Goal: Entertainment & Leisure: Browse casually

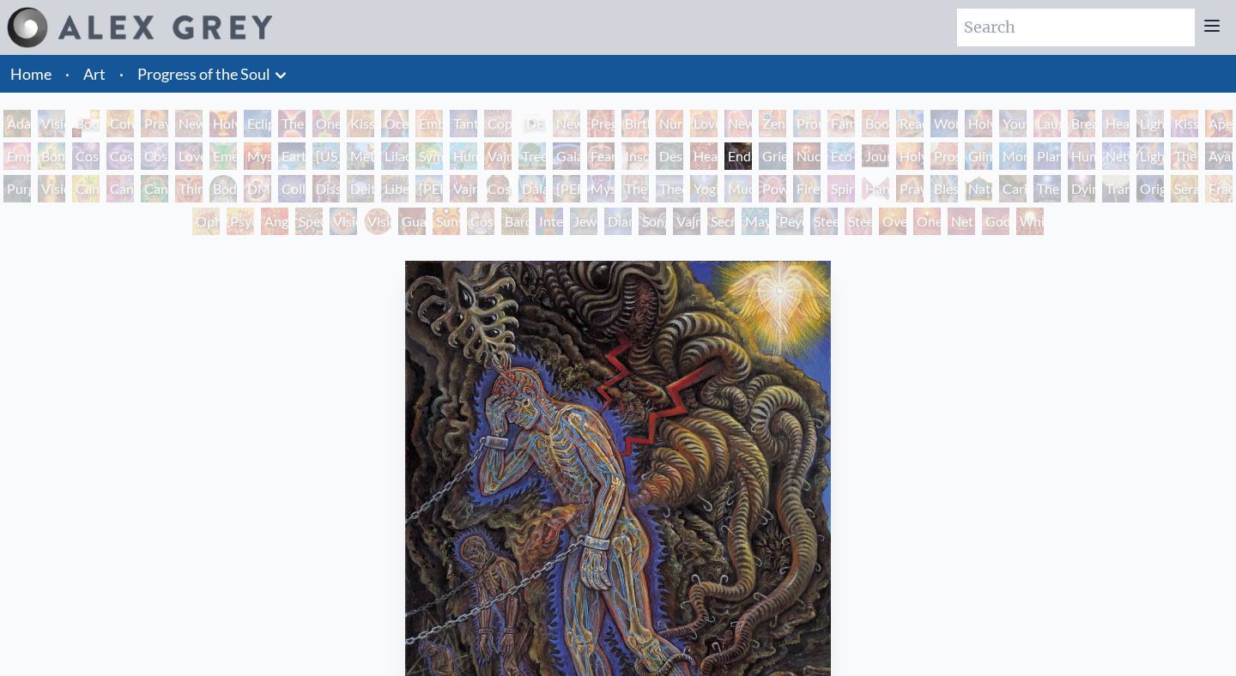
click at [306, 133] on div "The Kiss" at bounding box center [291, 123] width 27 height 27
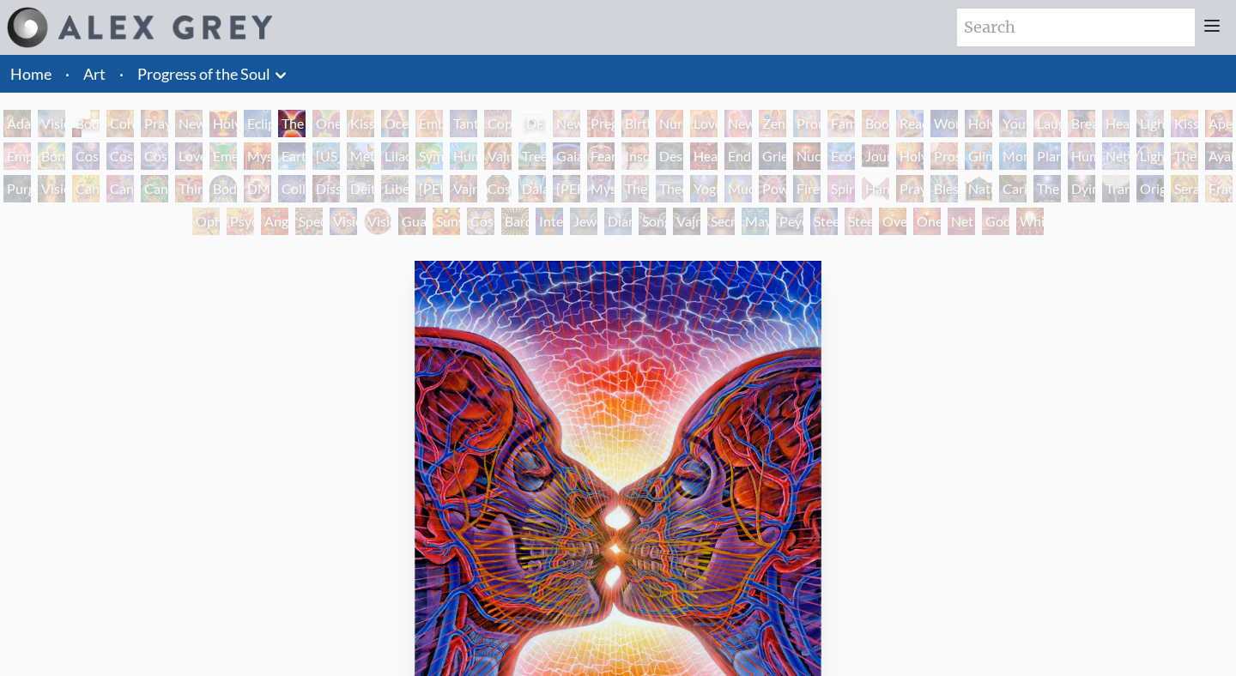
click at [374, 142] on div "[PERSON_NAME] & Eve Visionary Origin of Language Body, Mind, Spirit Contemplati…" at bounding box center [618, 175] width 1236 height 130
click at [392, 161] on div "Lilacs" at bounding box center [394, 155] width 27 height 27
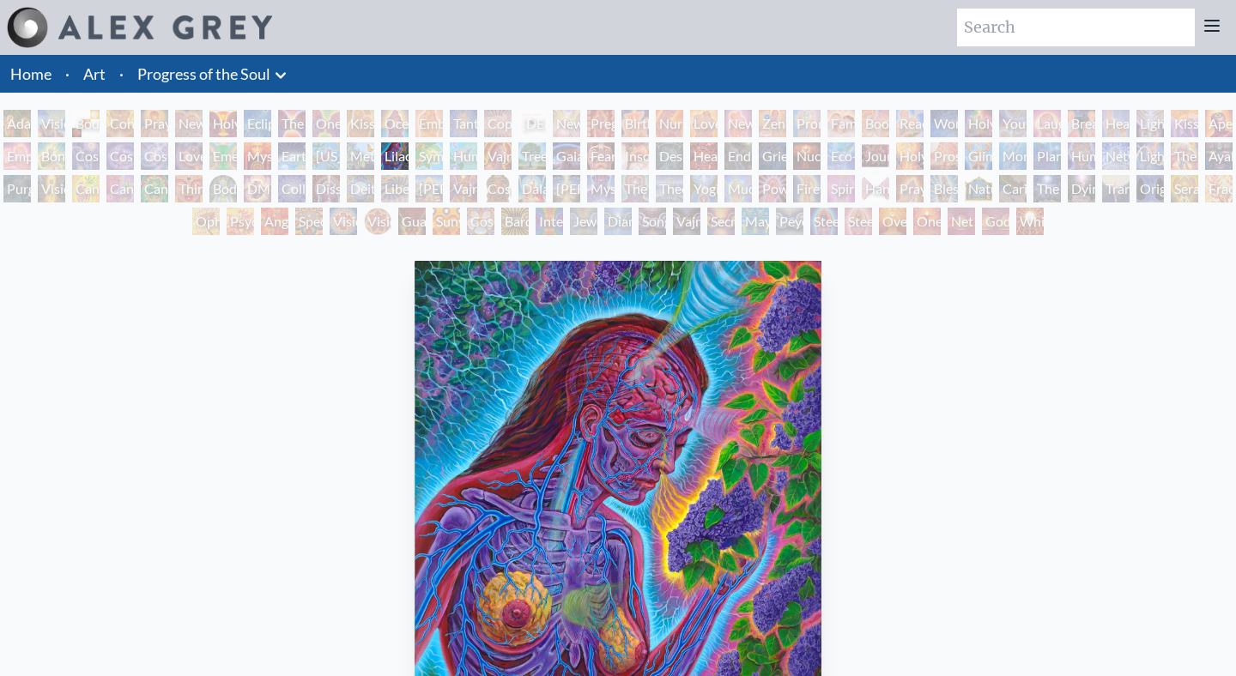
click at [604, 162] on div "Fear" at bounding box center [600, 155] width 27 height 27
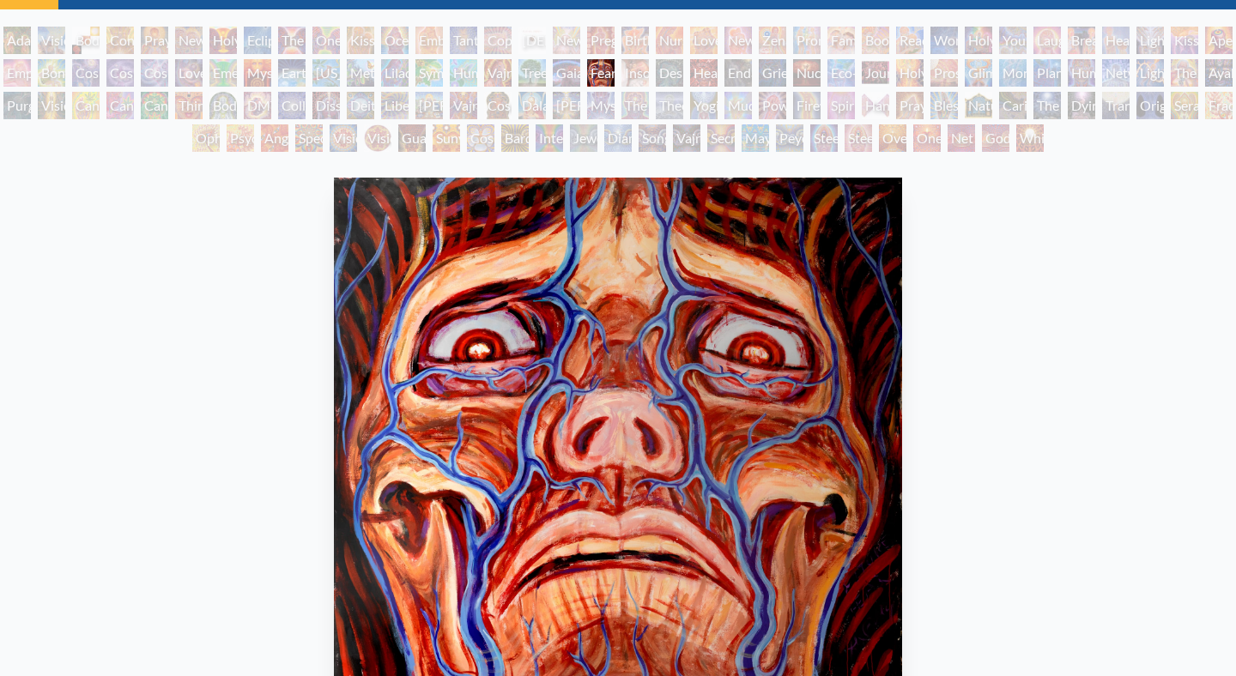
scroll to position [82, 0]
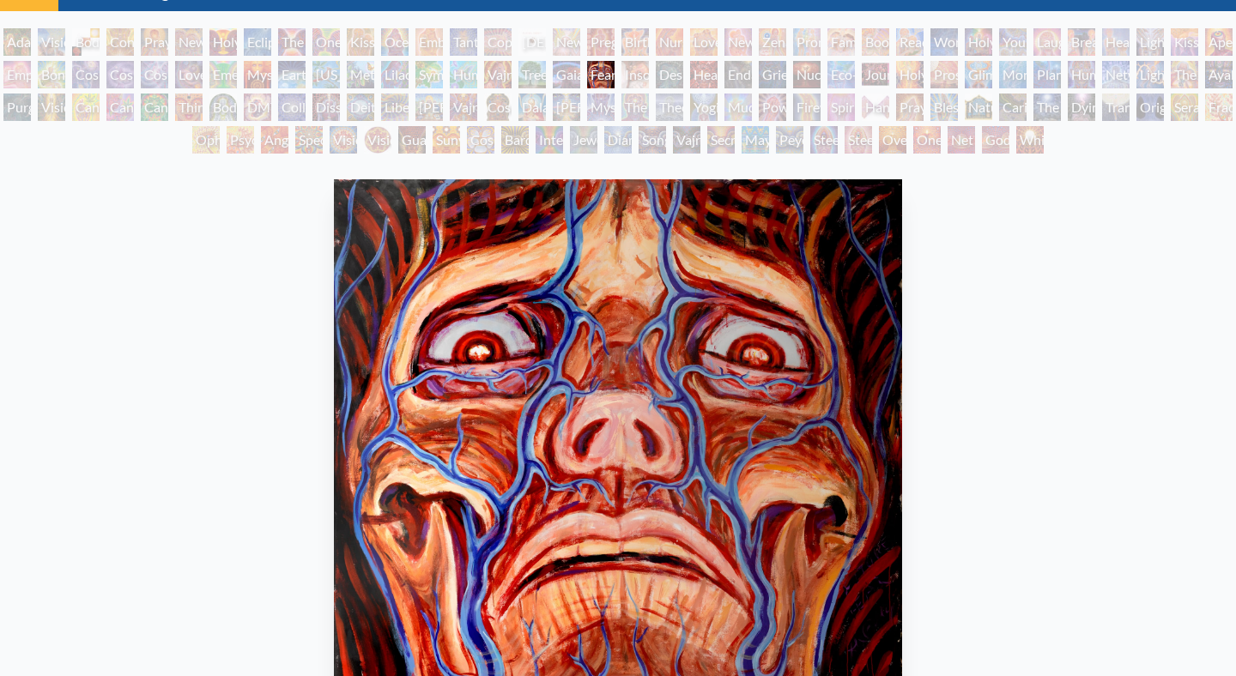
click at [548, 139] on div "Interbeing" at bounding box center [549, 139] width 27 height 27
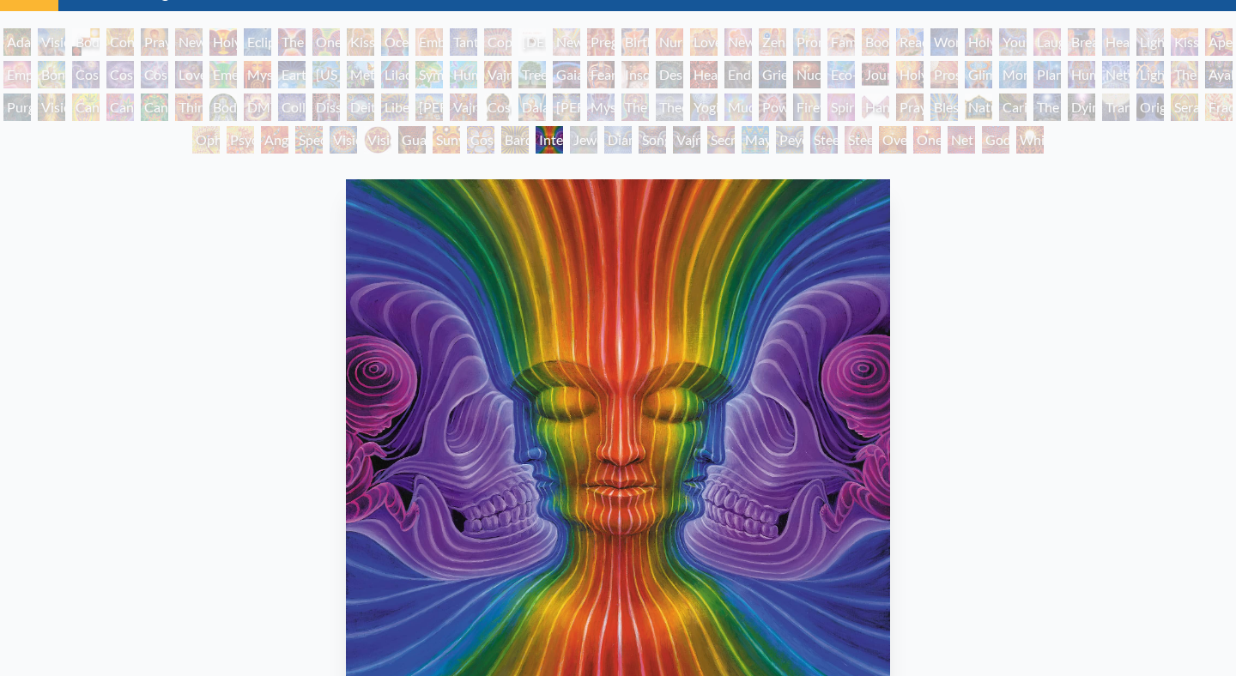
click at [58, 41] on div "Visionary Origin of Language" at bounding box center [51, 41] width 27 height 27
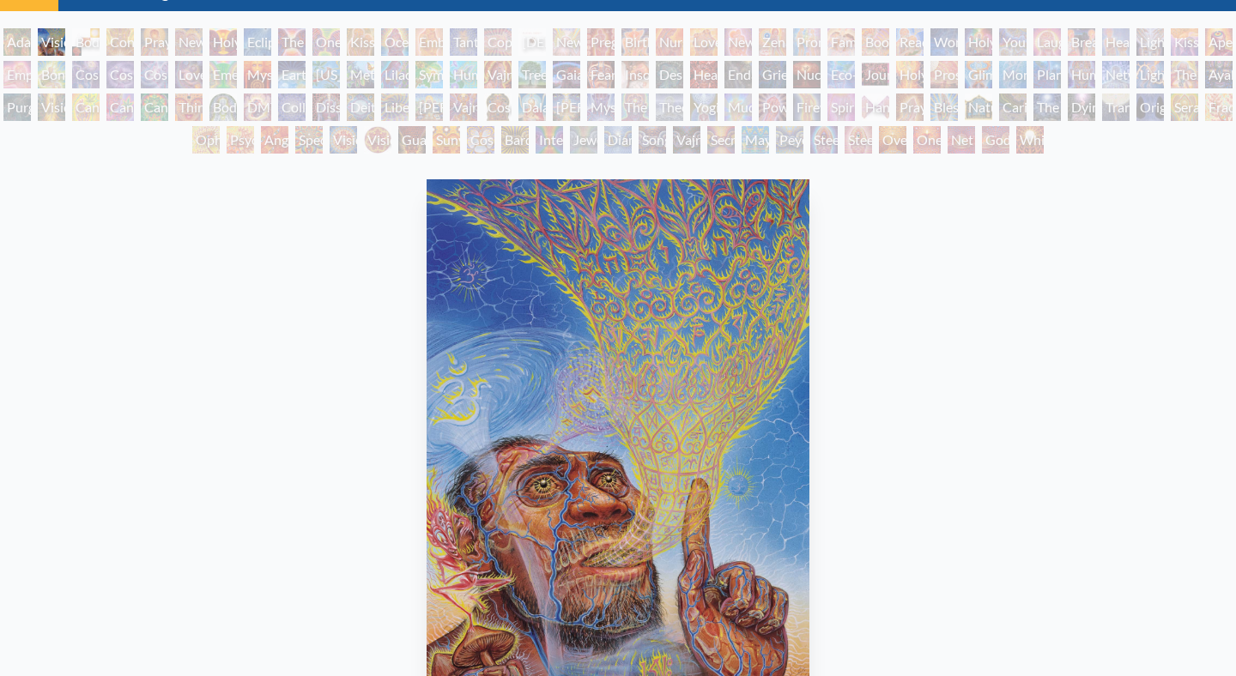
click at [197, 27] on div "Home · Art · Progress of the Soul Anatomical Drawings" at bounding box center [618, 457] width 1236 height 968
click at [752, 70] on div "Endarkenment" at bounding box center [737, 74] width 27 height 27
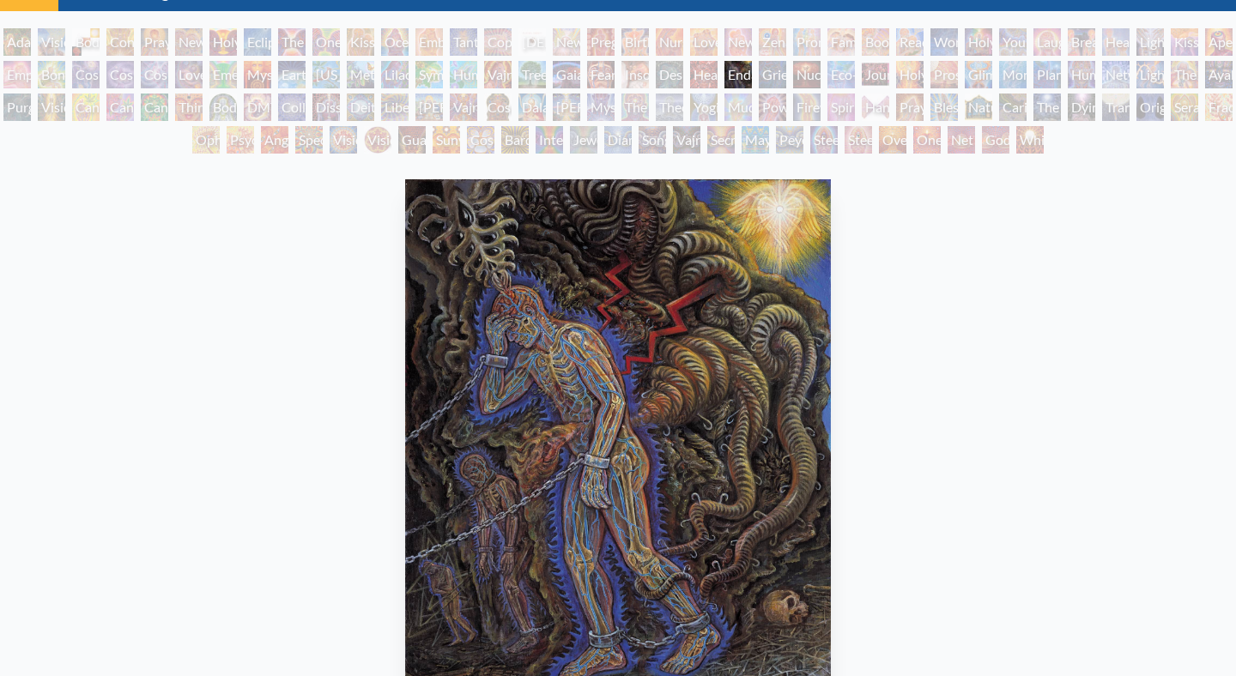
click at [1126, 40] on div "Healing" at bounding box center [1115, 41] width 27 height 27
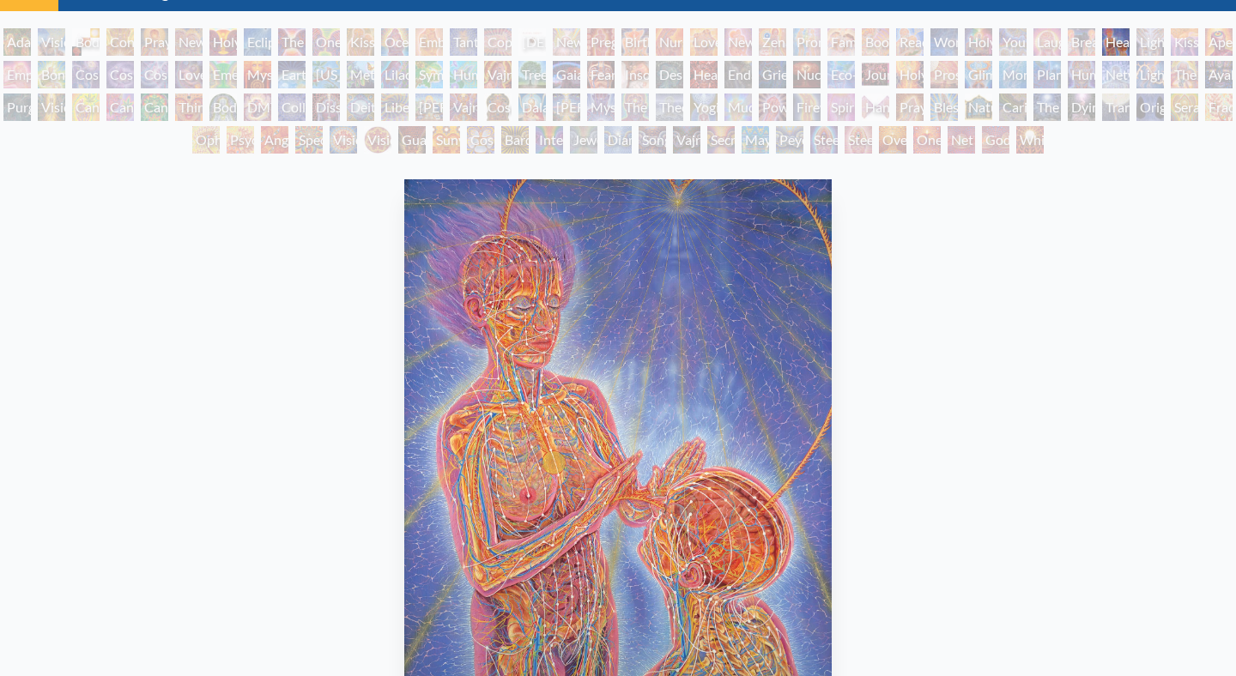
click at [1126, 68] on div "Networks" at bounding box center [1115, 74] width 27 height 27
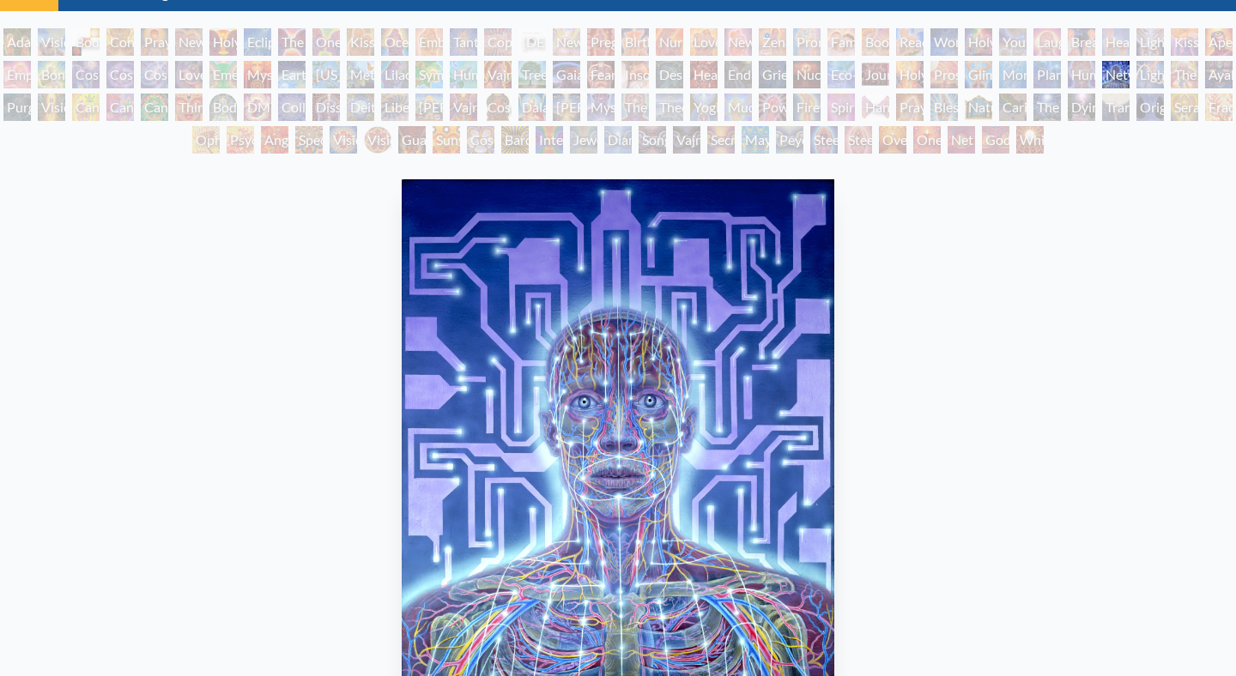
click at [1075, 76] on div "Human Geometry" at bounding box center [1081, 74] width 27 height 27
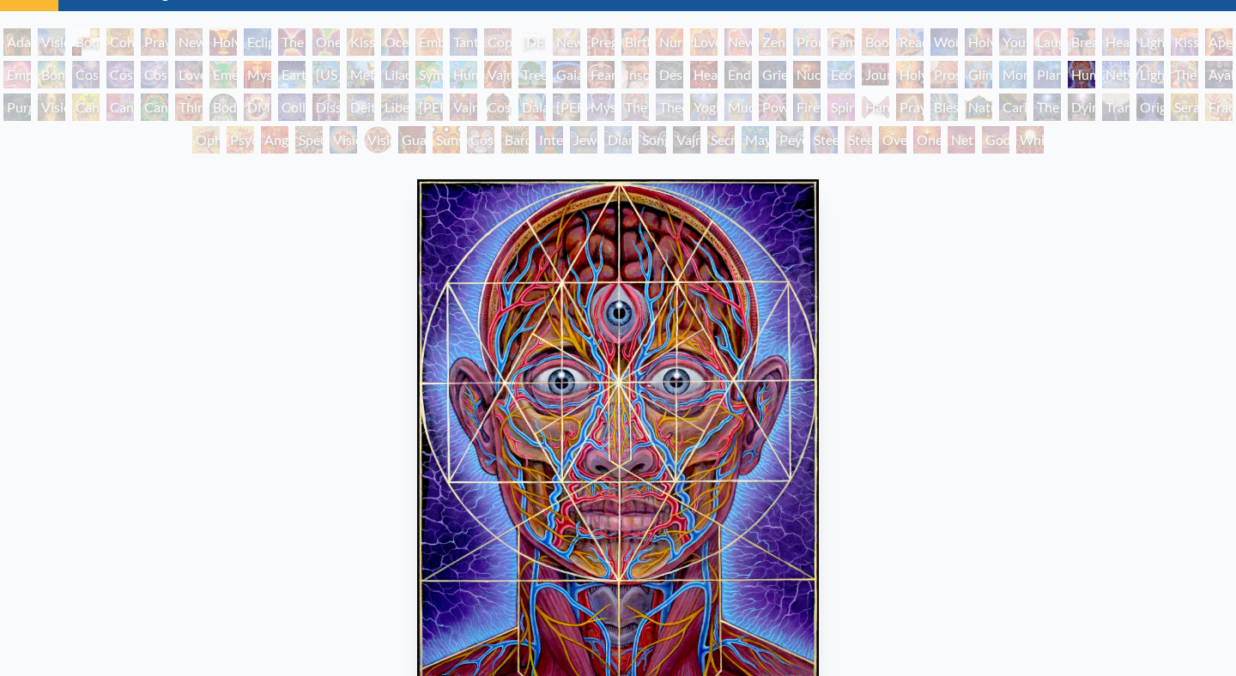
click at [997, 79] on div "[PERSON_NAME] & Eve Visionary Origin of Language Body, Mind, Spirit Contemplati…" at bounding box center [618, 93] width 1236 height 130
click at [646, 106] on div "The Seer" at bounding box center [634, 107] width 27 height 27
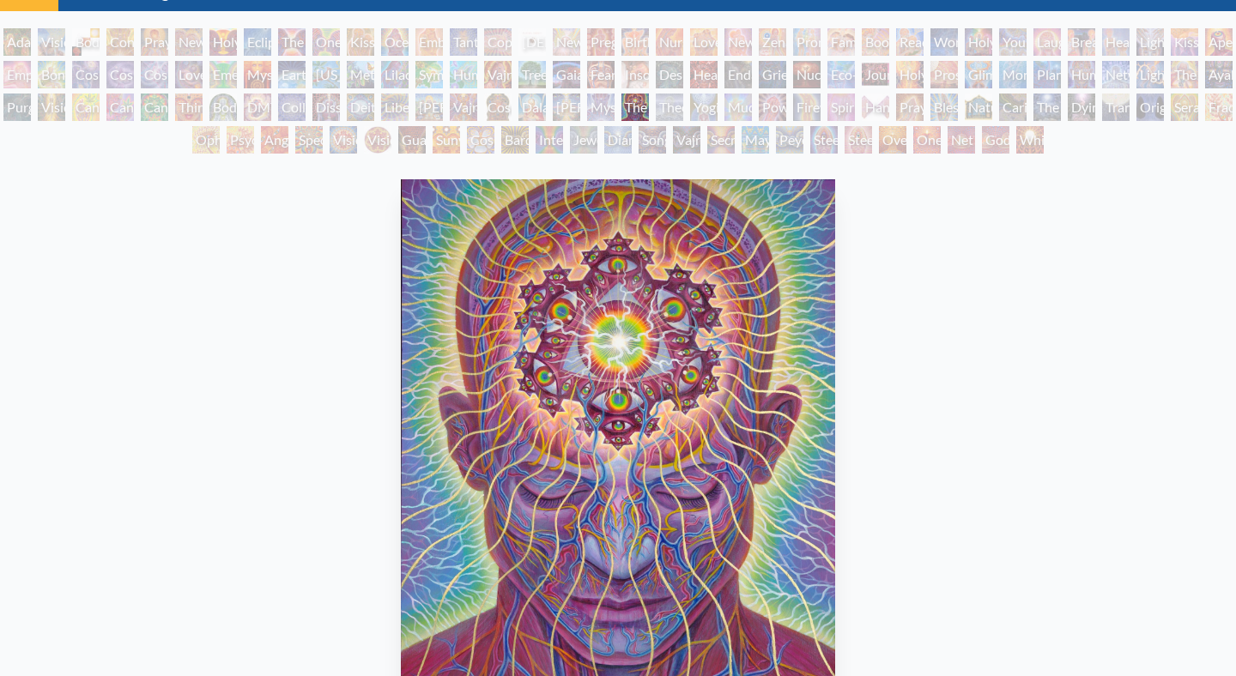
click at [501, 139] on div "Bardo Being" at bounding box center [514, 139] width 27 height 27
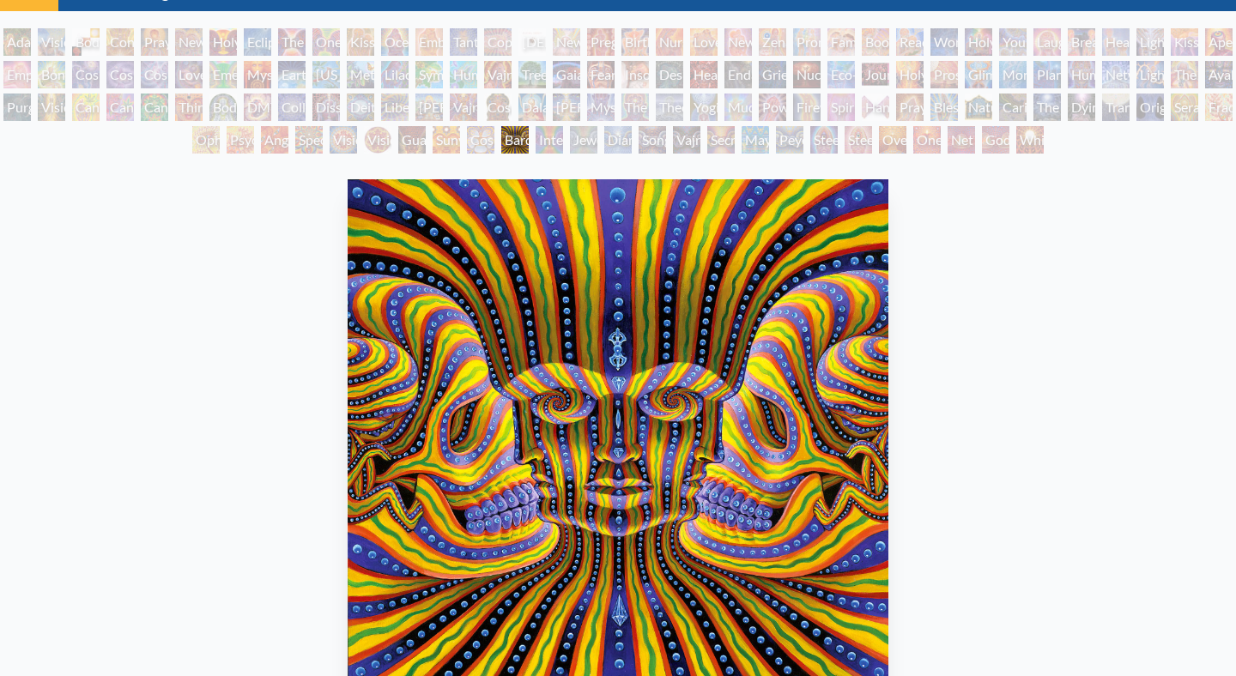
click at [262, 74] on div "Mysteriosa 2" at bounding box center [257, 74] width 27 height 27
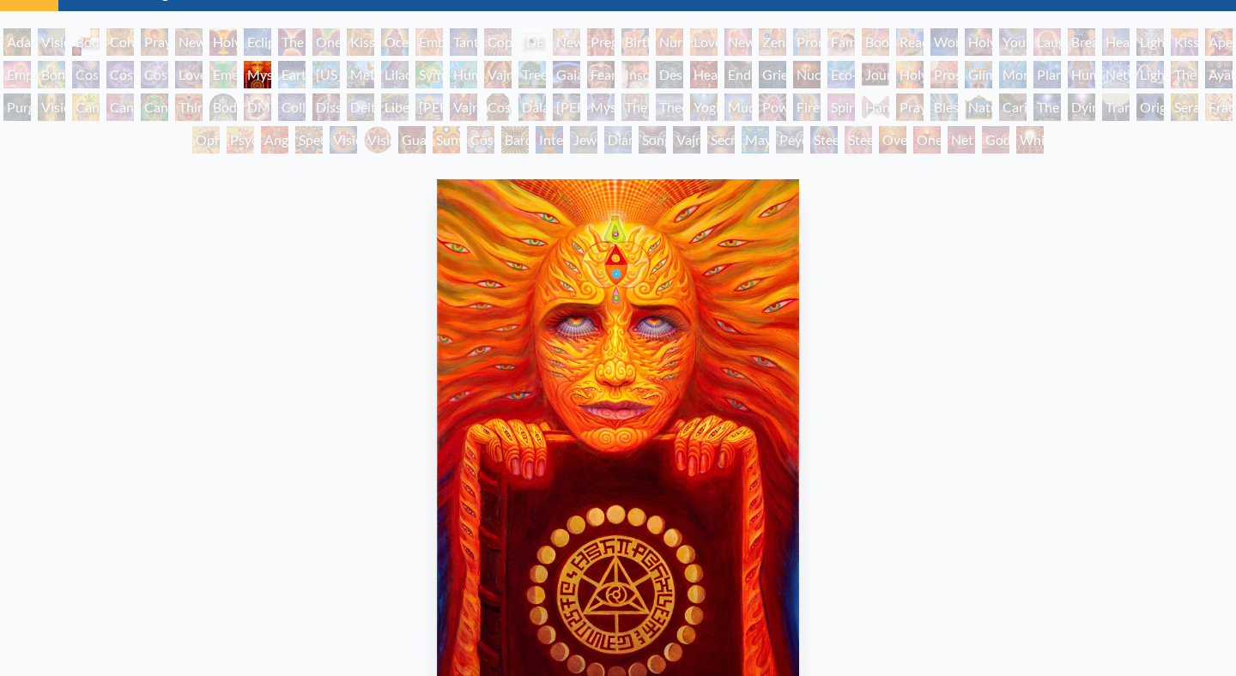
click at [649, 73] on div "Insomnia" at bounding box center [634, 74] width 27 height 27
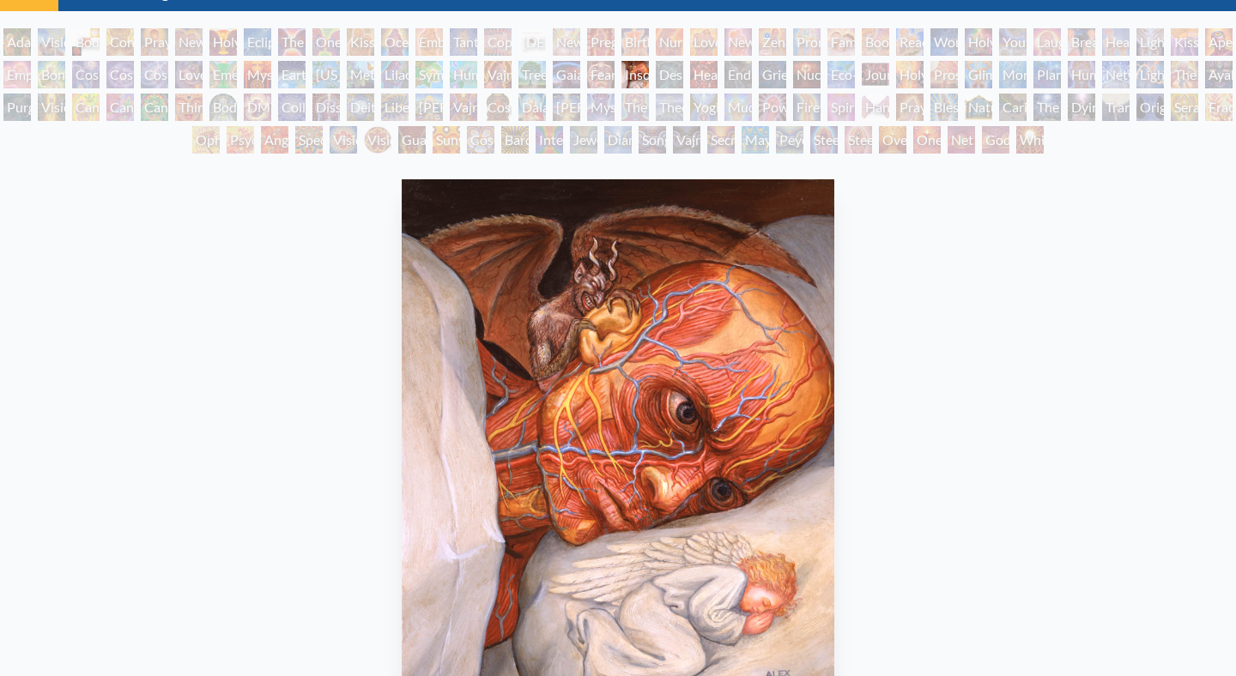
click at [683, 76] on div "Despair" at bounding box center [669, 74] width 27 height 27
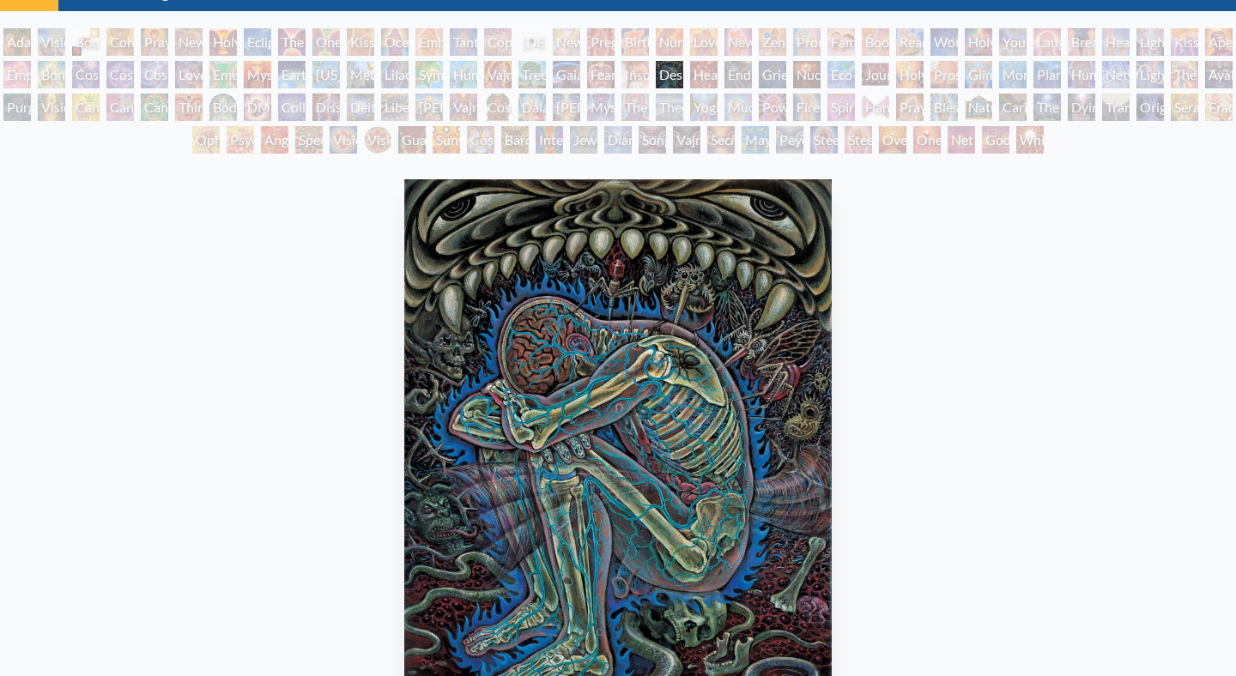
click at [718, 77] on div "Headache" at bounding box center [703, 74] width 27 height 27
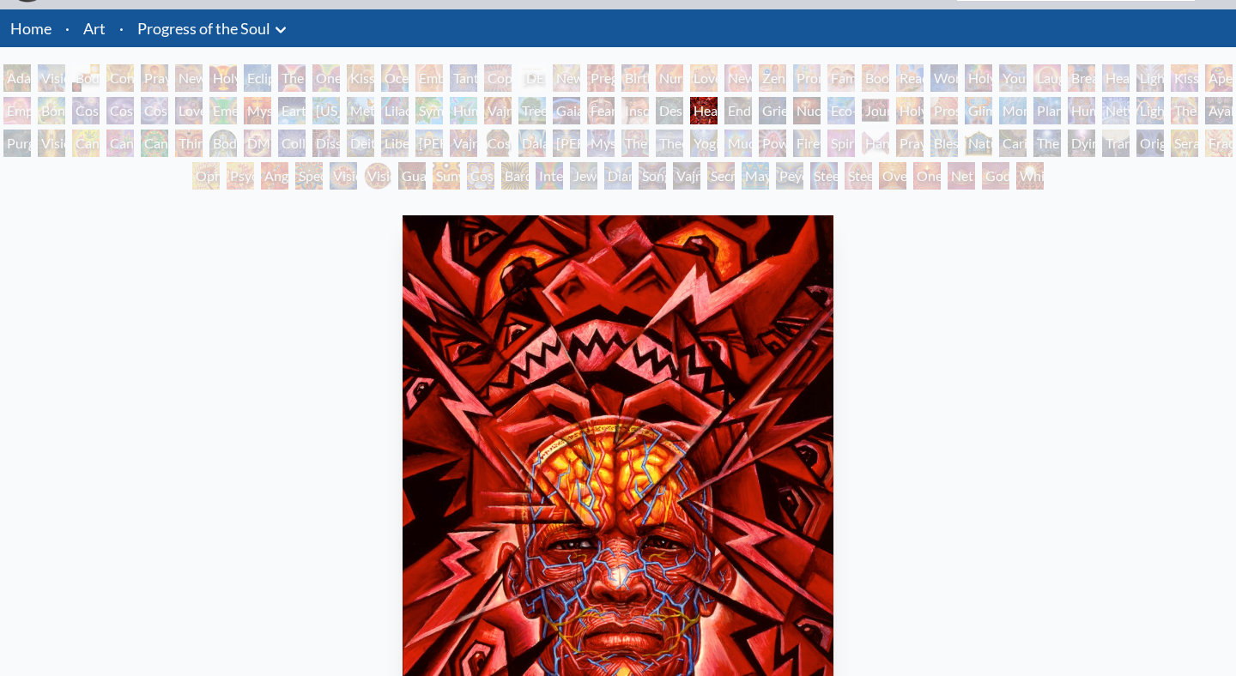
scroll to position [30, 0]
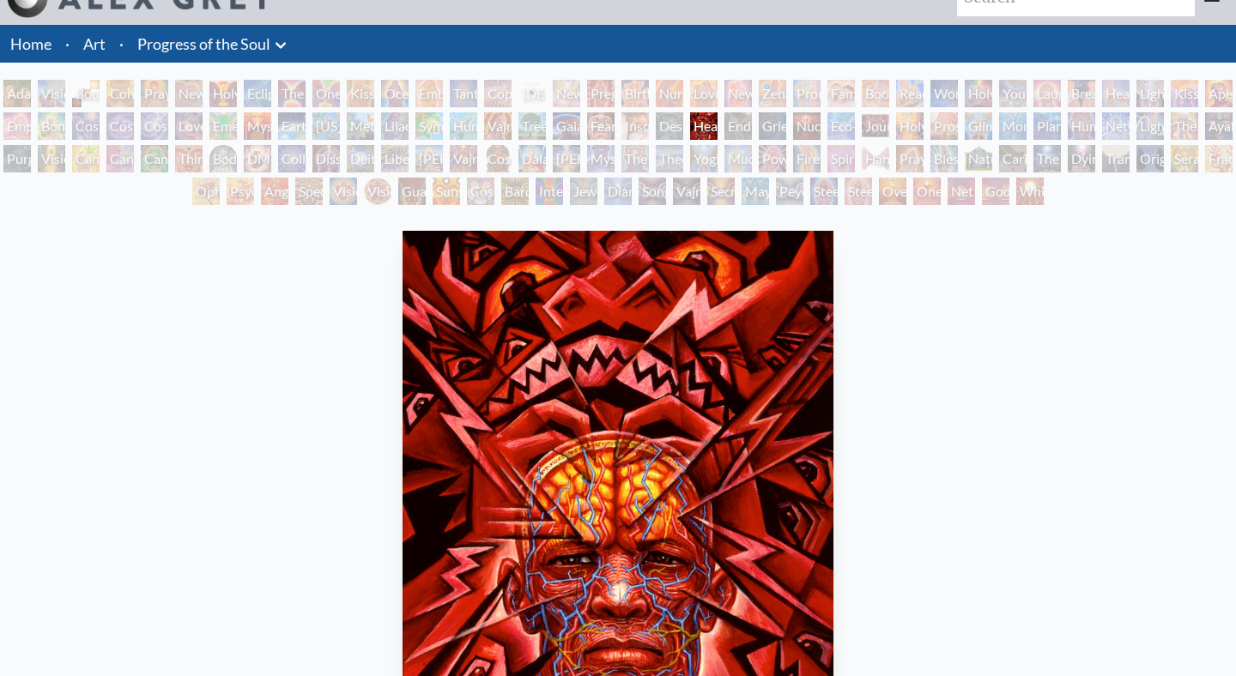
click at [778, 124] on div "Grieving" at bounding box center [772, 125] width 27 height 27
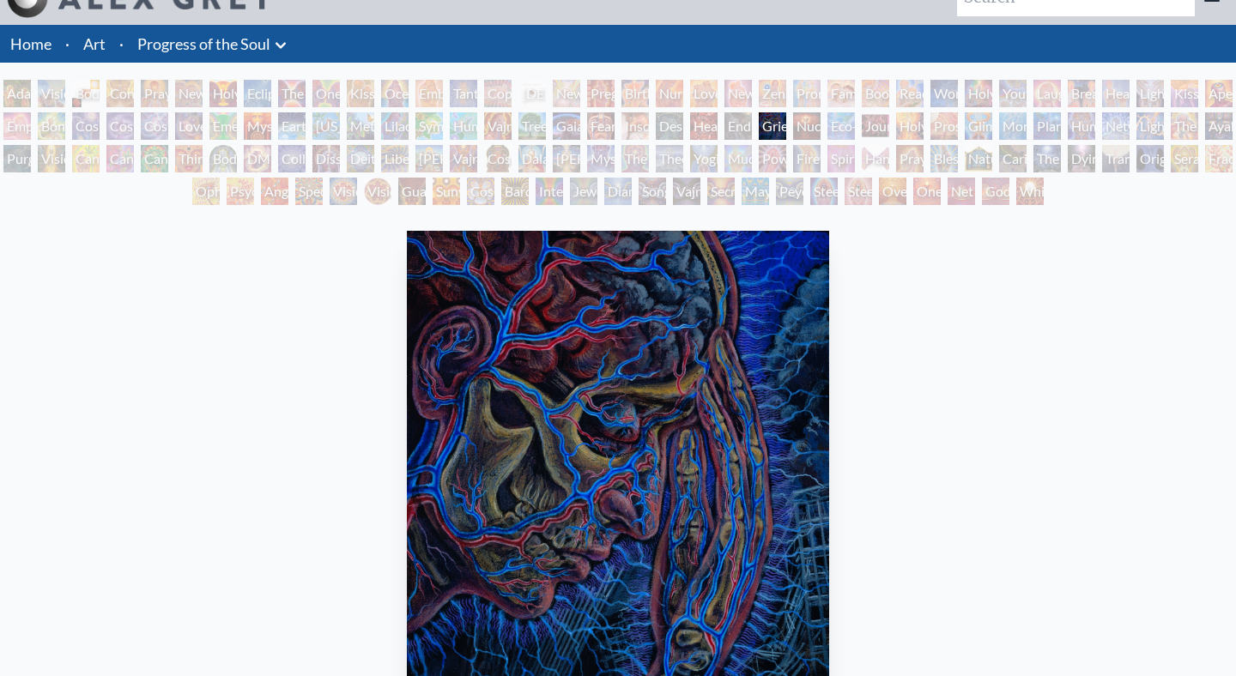
click at [639, 125] on div "Insomnia" at bounding box center [634, 125] width 27 height 27
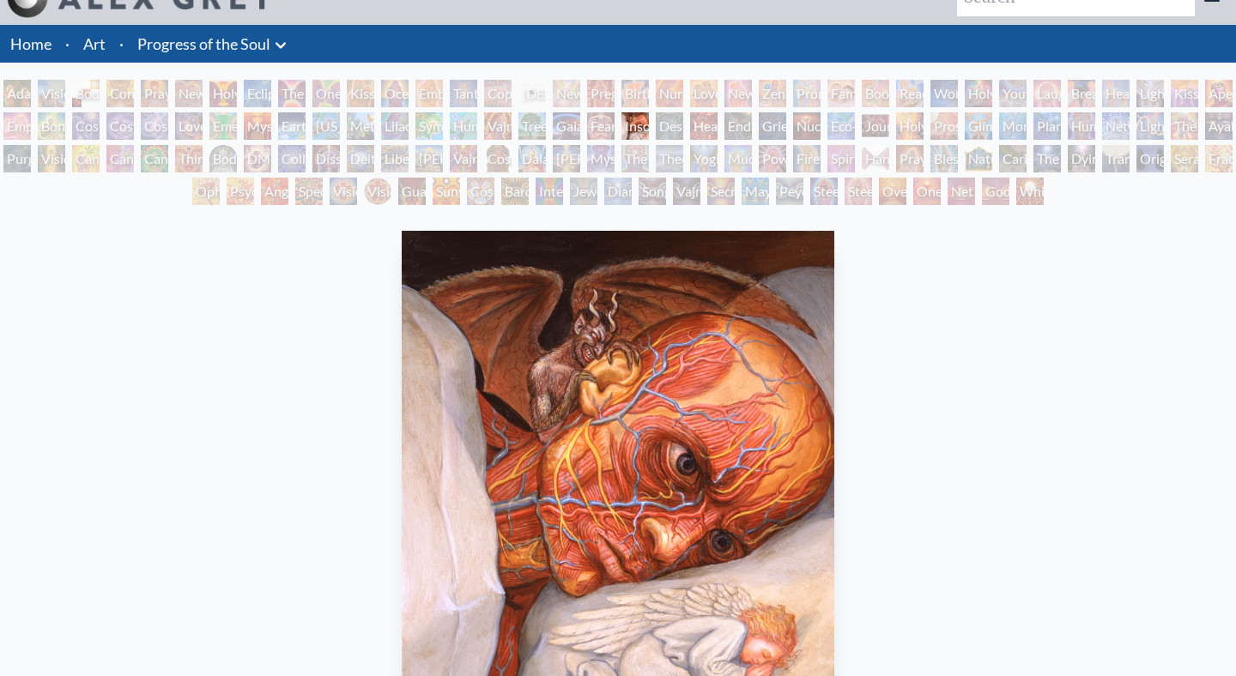
click at [409, 159] on div "Liberation Through Seeing" at bounding box center [394, 158] width 27 height 27
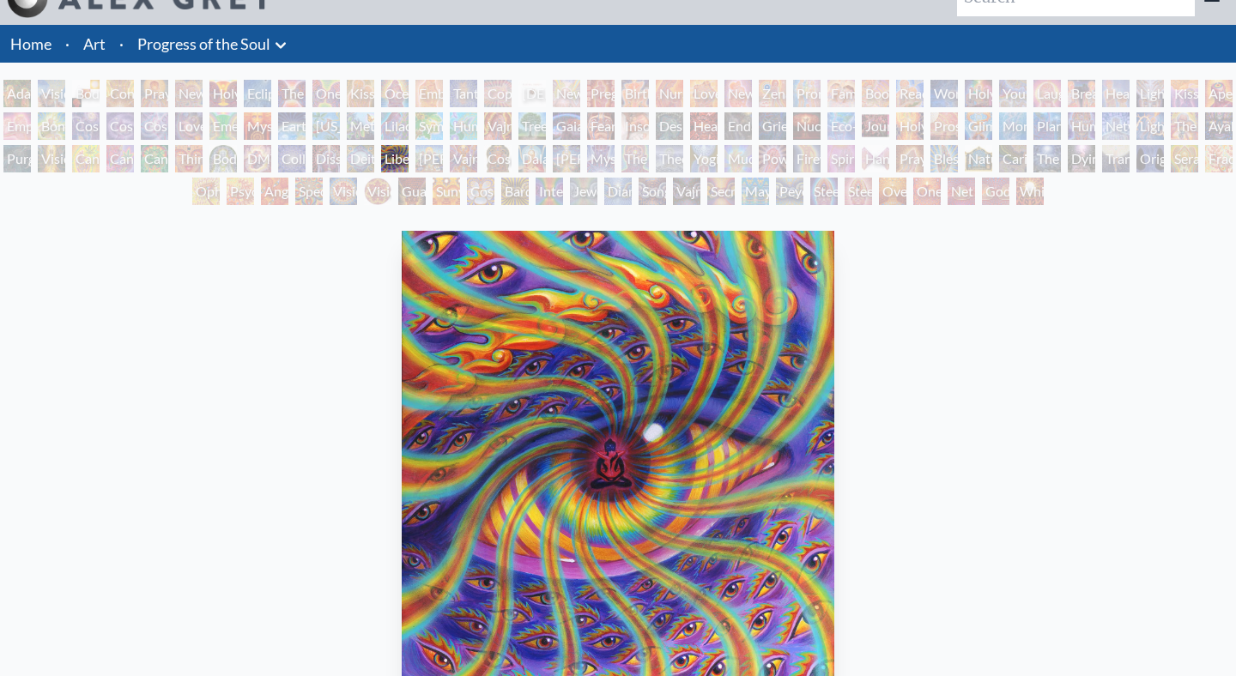
click at [332, 156] on div "Dissectional Art for Tool's Lateralus CD" at bounding box center [325, 158] width 27 height 27
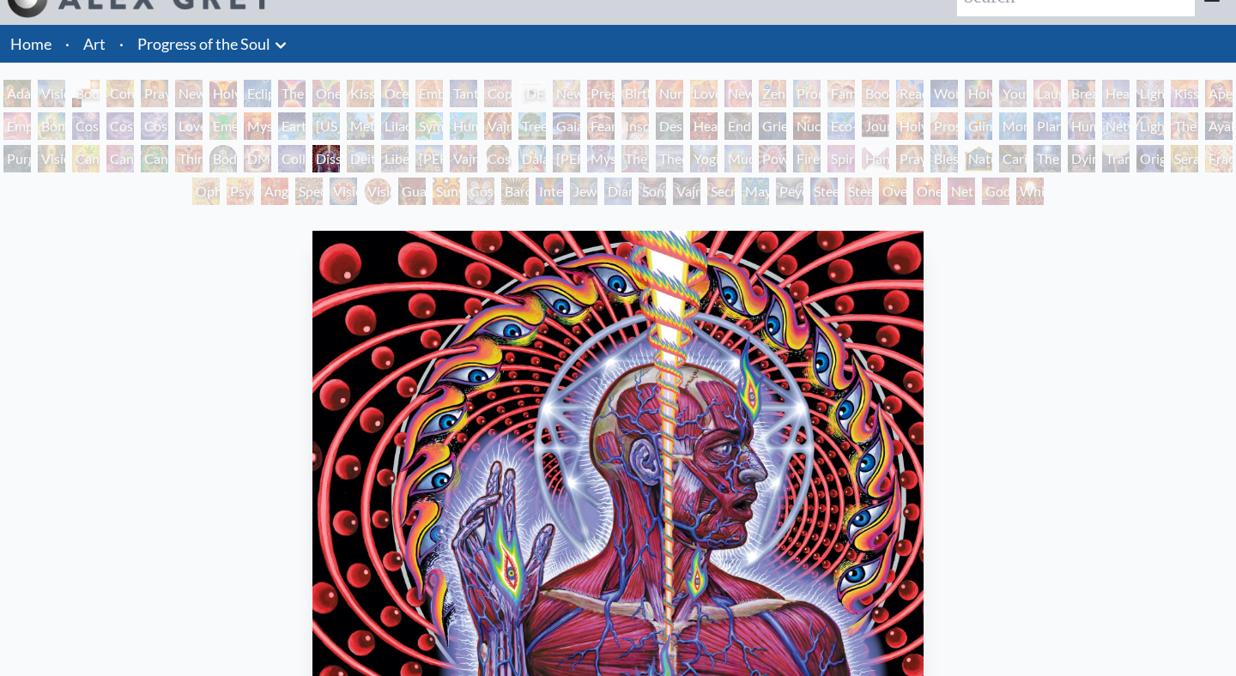
click at [303, 156] on div "Collective Vision" at bounding box center [291, 158] width 27 height 27
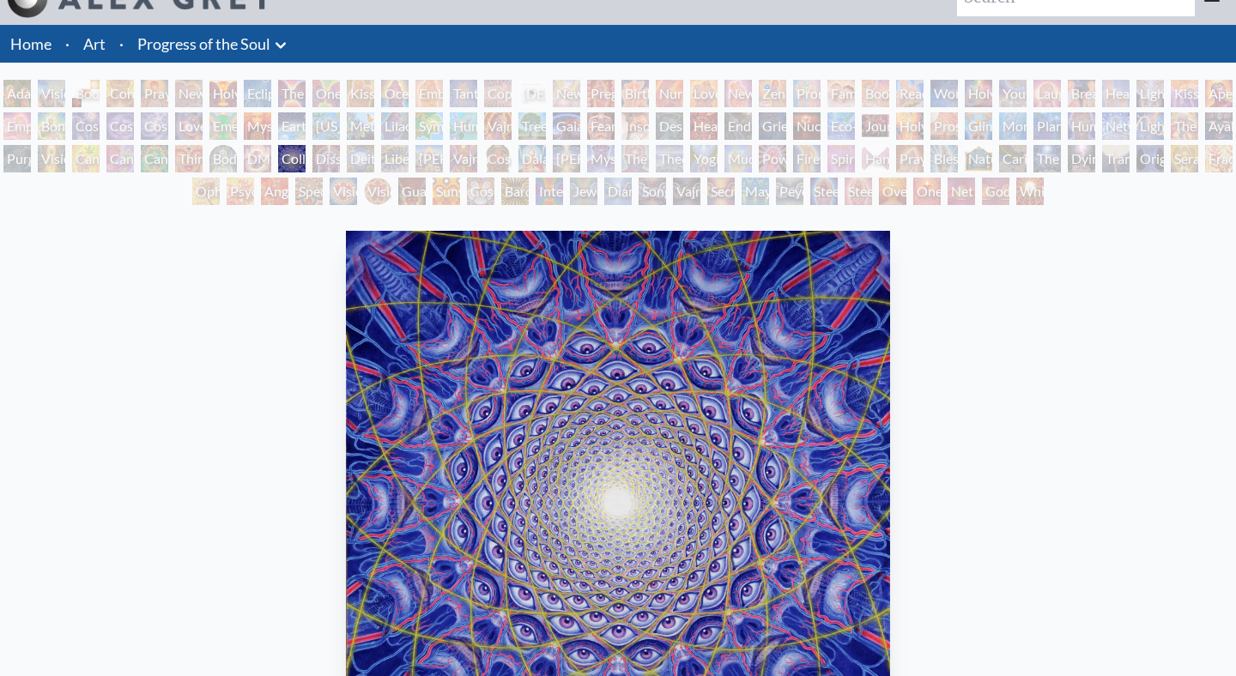
click at [275, 156] on div "[PERSON_NAME] & Eve Visionary Origin of Language Body, Mind, Spirit Contemplati…" at bounding box center [618, 145] width 1236 height 130
click at [260, 157] on div "DMT - The Spirit Molecule" at bounding box center [257, 158] width 27 height 27
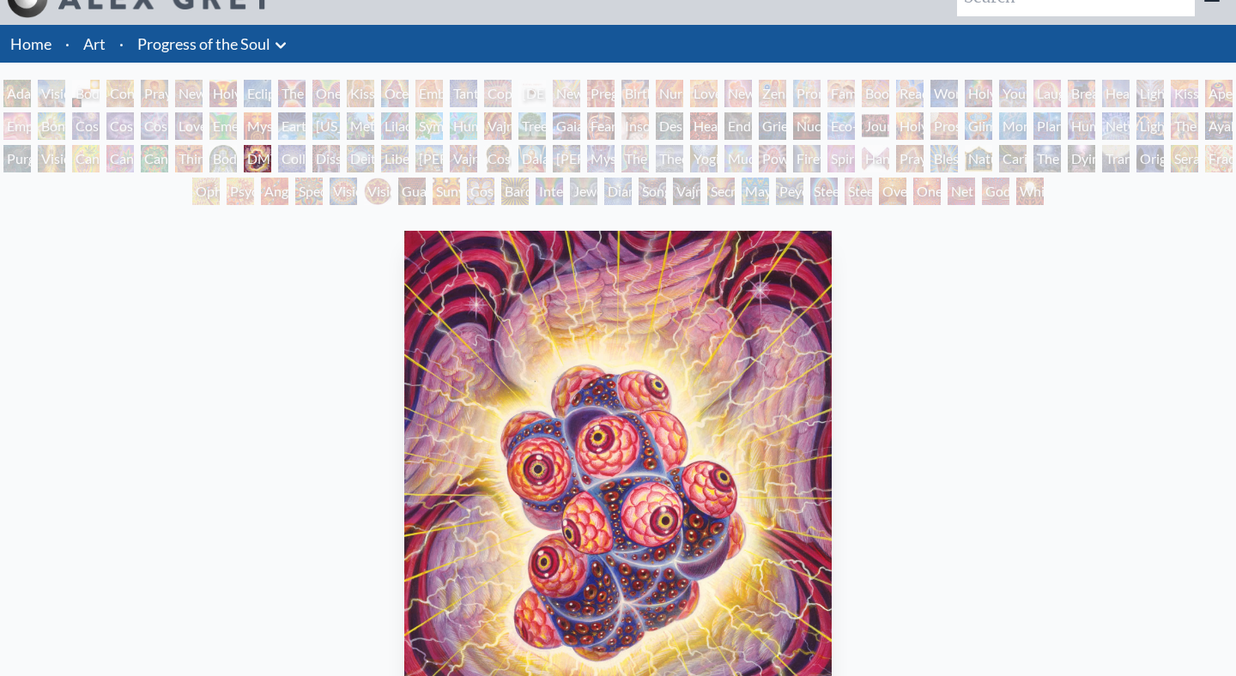
click at [237, 145] on div "Body/Mind as a Vibratory Field of Energy" at bounding box center [222, 158] width 27 height 27
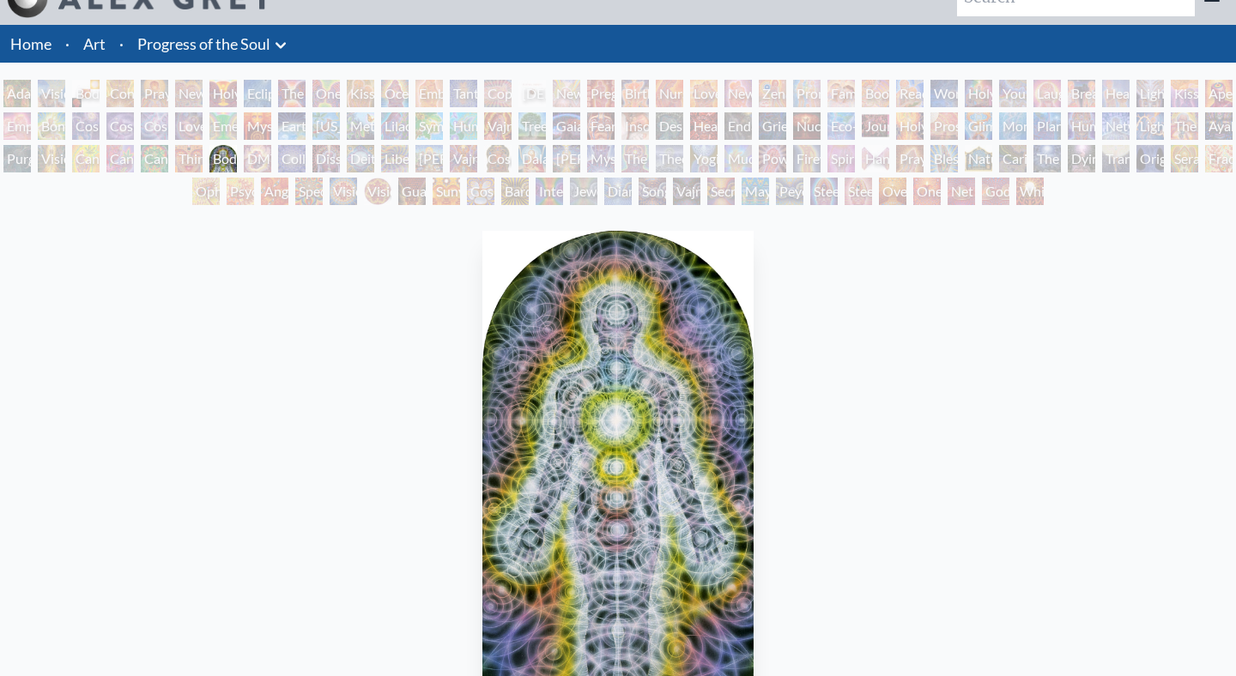
click at [477, 128] on div "Humming Bird" at bounding box center [463, 125] width 27 height 27
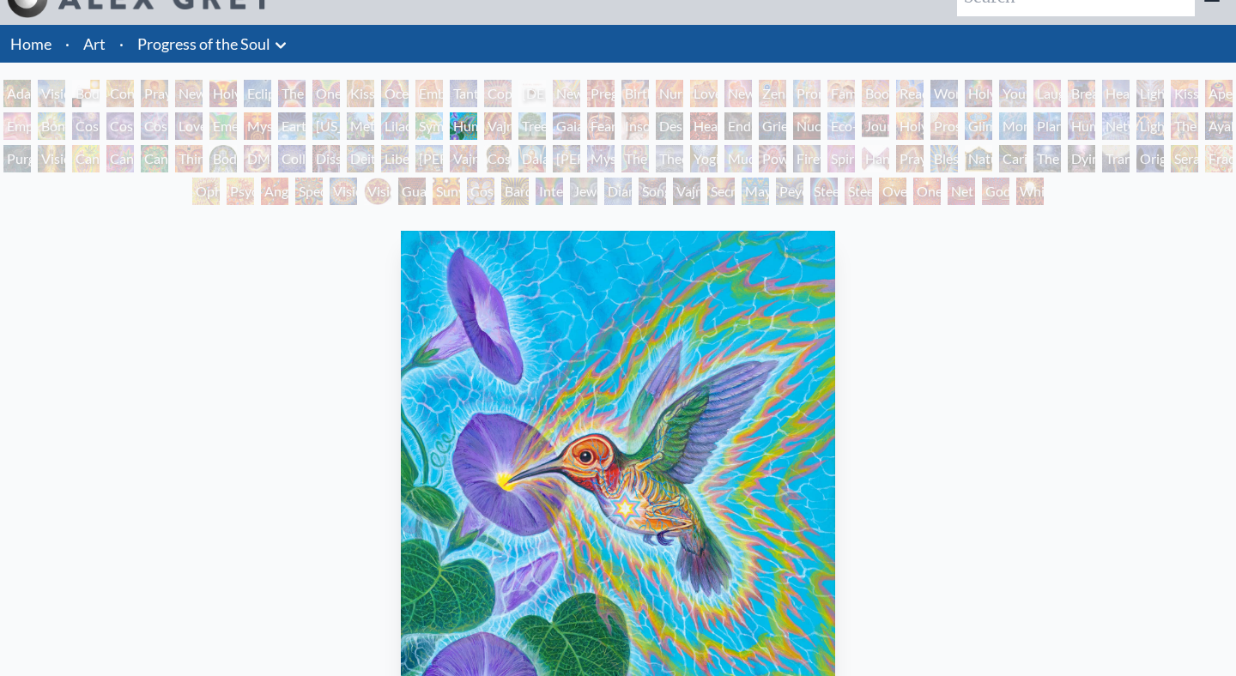
click at [683, 147] on div "Theologue" at bounding box center [669, 158] width 27 height 27
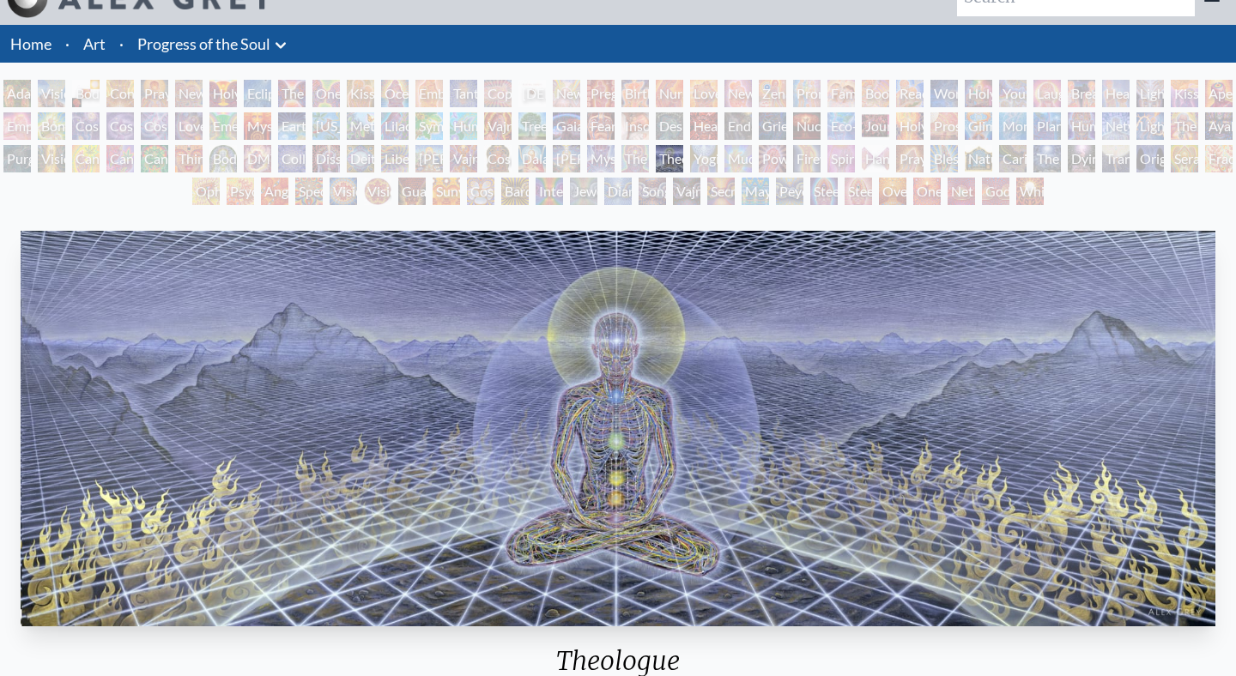
click at [790, 110] on div "[PERSON_NAME] & Eve Visionary Origin of Language Body, Mind, Spirit Contemplati…" at bounding box center [618, 145] width 1236 height 130
click at [786, 92] on div "Zena Lotus" at bounding box center [772, 93] width 27 height 27
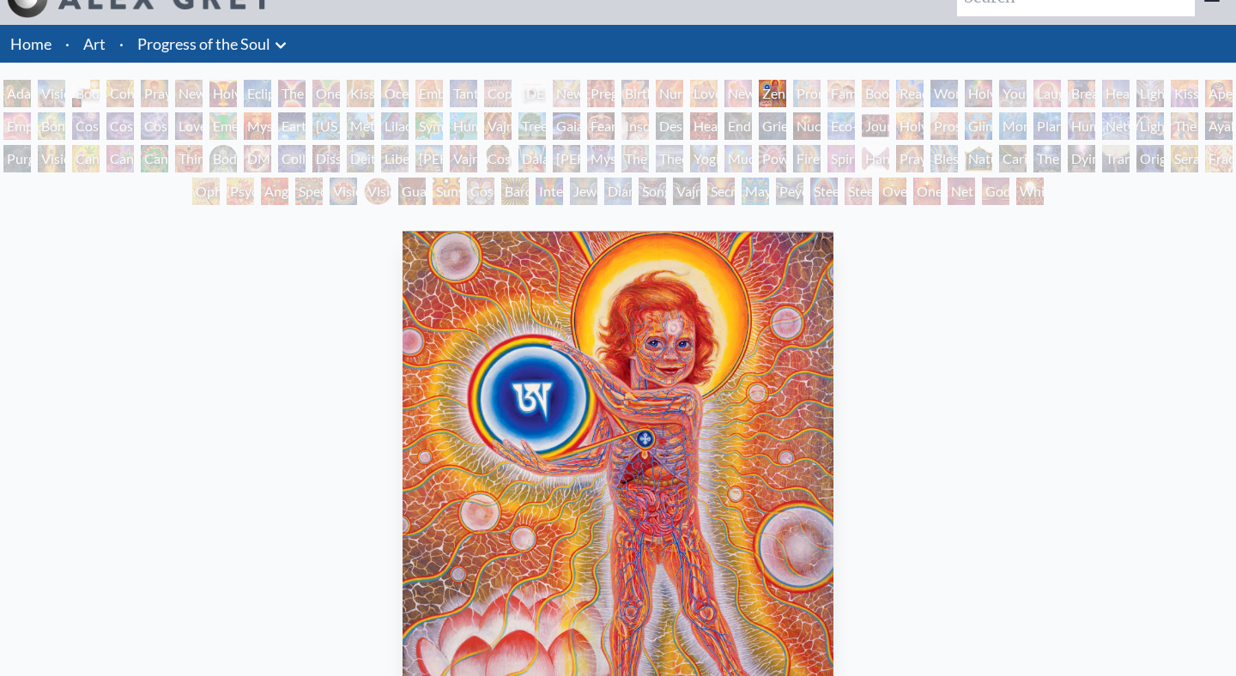
click at [855, 124] on div "Eco-Atlas" at bounding box center [841, 125] width 27 height 27
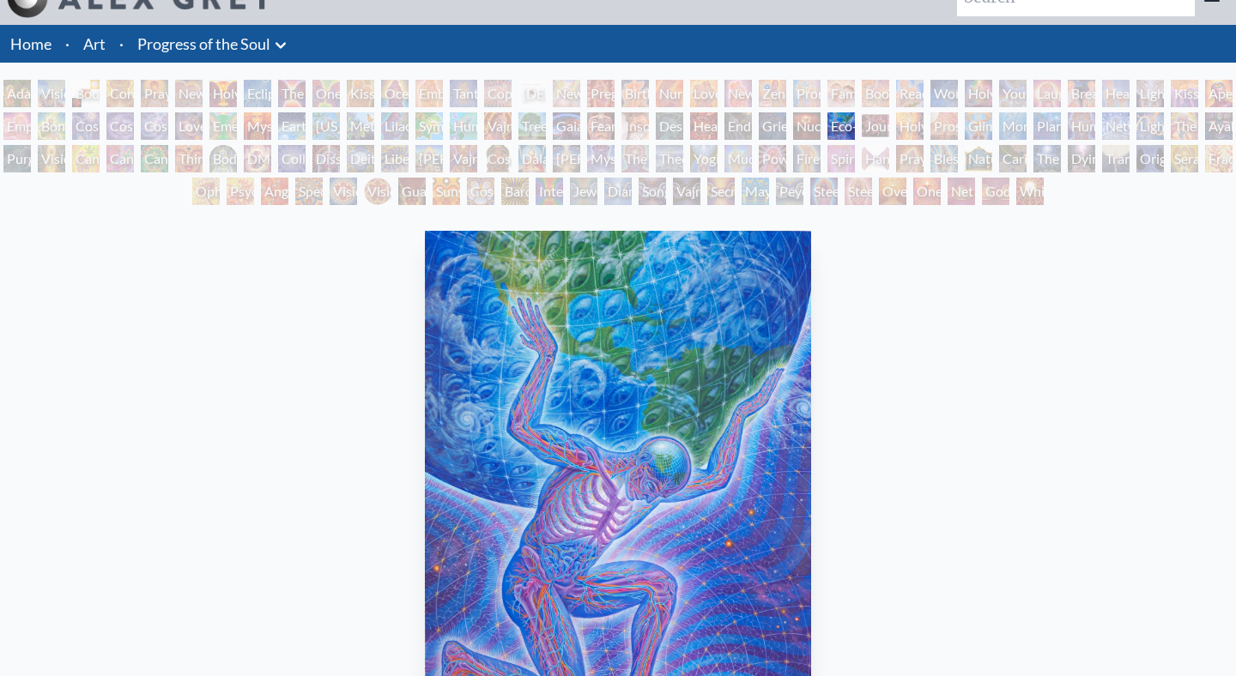
click at [761, 161] on div "[PERSON_NAME] & Eve Visionary Origin of Language Body, Mind, Spirit Contemplati…" at bounding box center [618, 145] width 1236 height 130
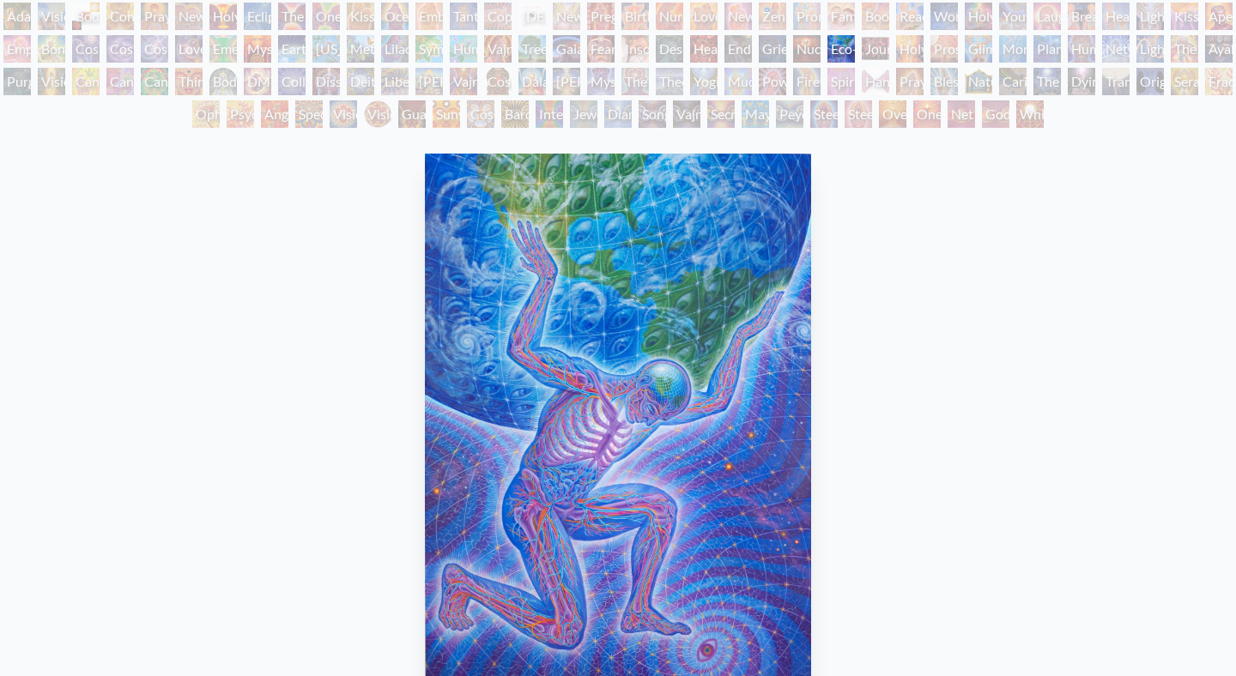
scroll to position [126, 0]
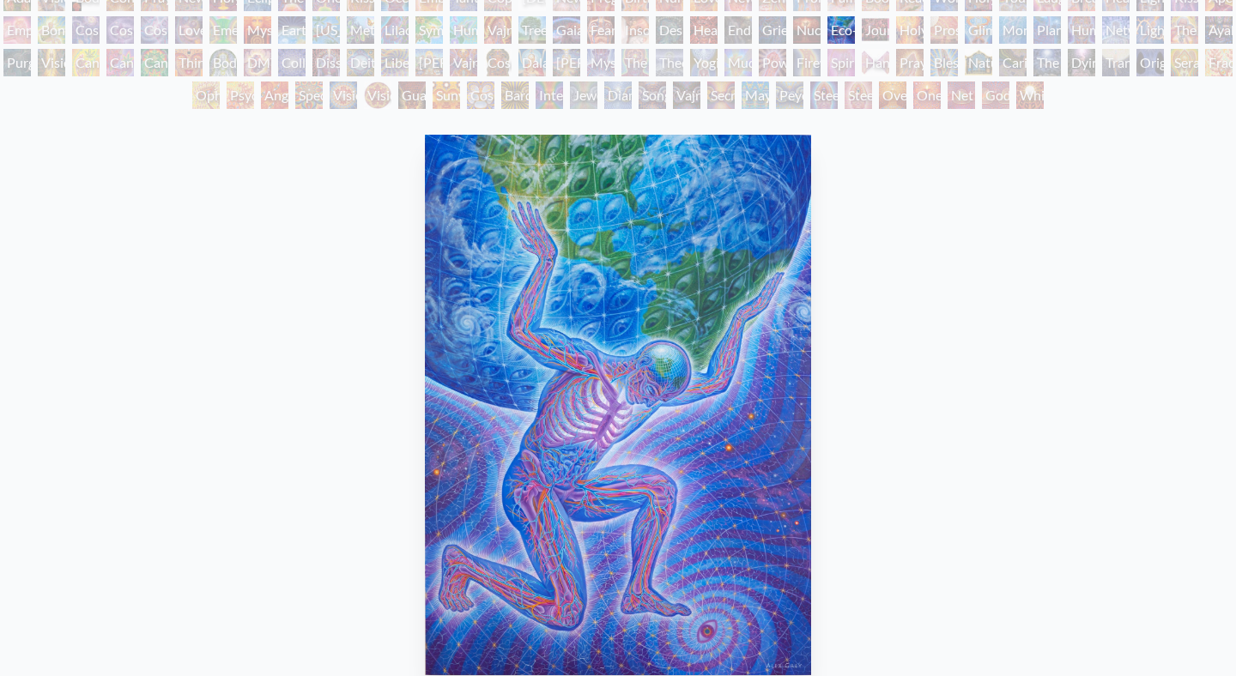
click at [855, 27] on div "Eco-Atlas" at bounding box center [841, 29] width 27 height 27
click at [773, 34] on div "Grieving" at bounding box center [772, 29] width 27 height 27
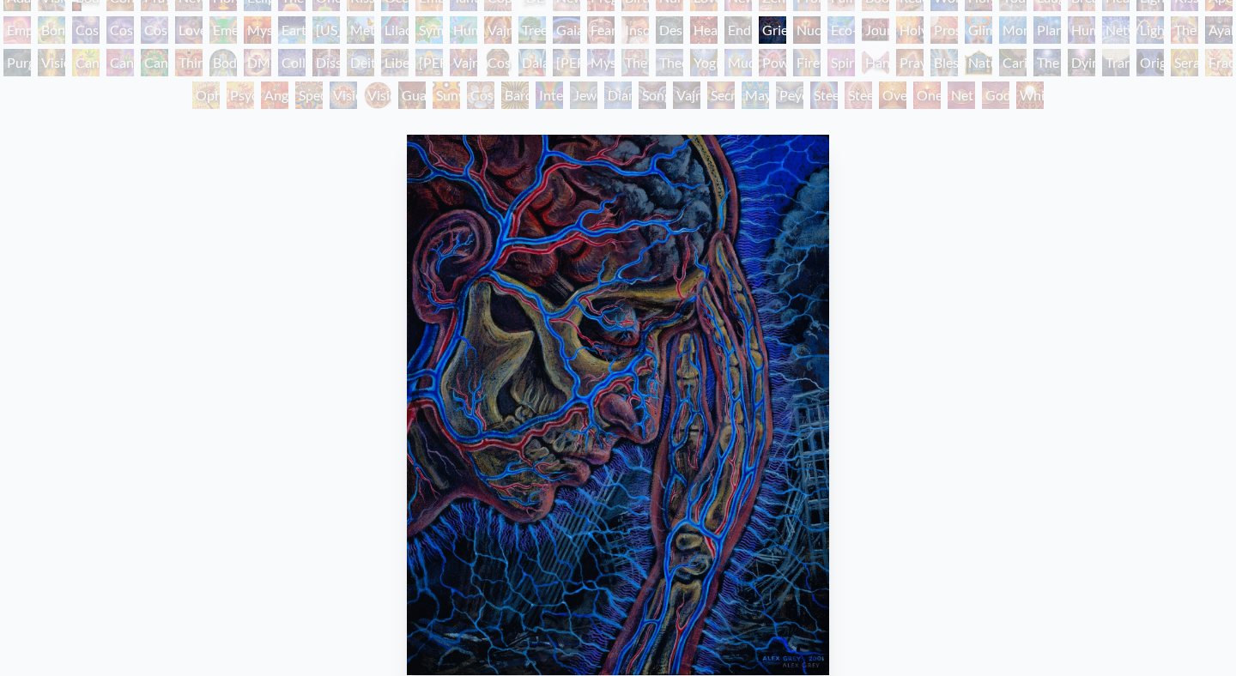
click at [661, 45] on div "[PERSON_NAME] & Eve Visionary Origin of Language Body, Mind, Spirit Contemplati…" at bounding box center [618, 49] width 1236 height 130
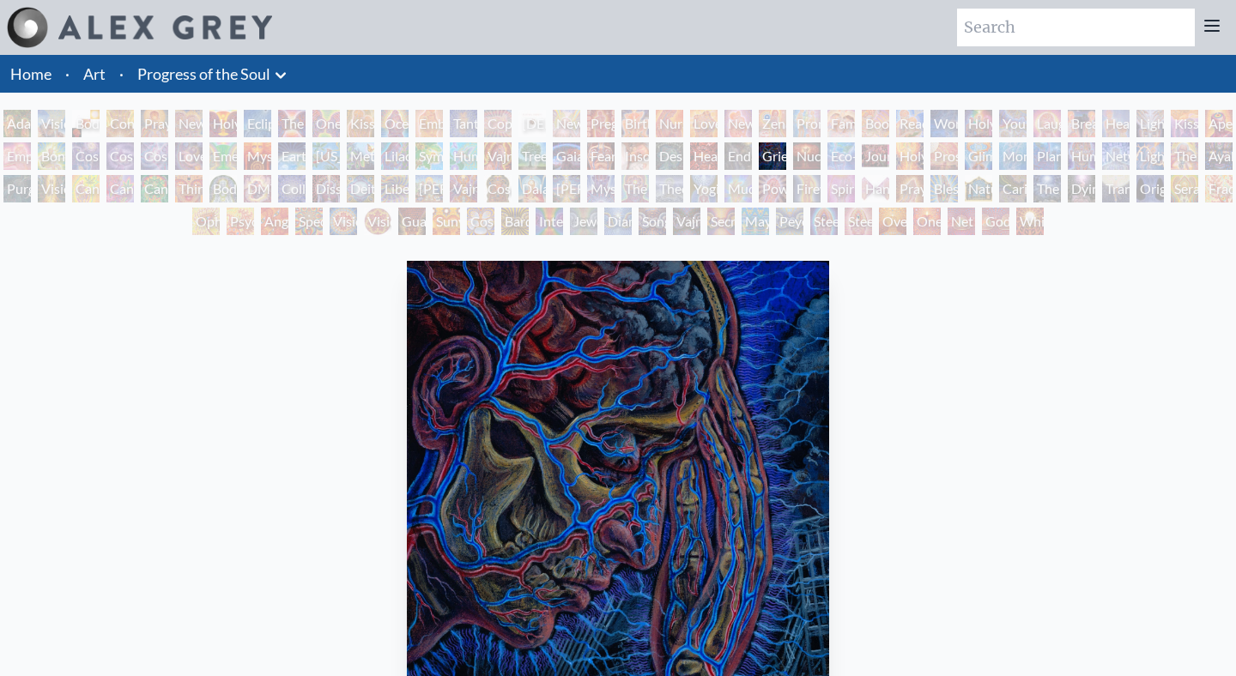
click at [470, 167] on div "Humming Bird" at bounding box center [463, 155] width 27 height 27
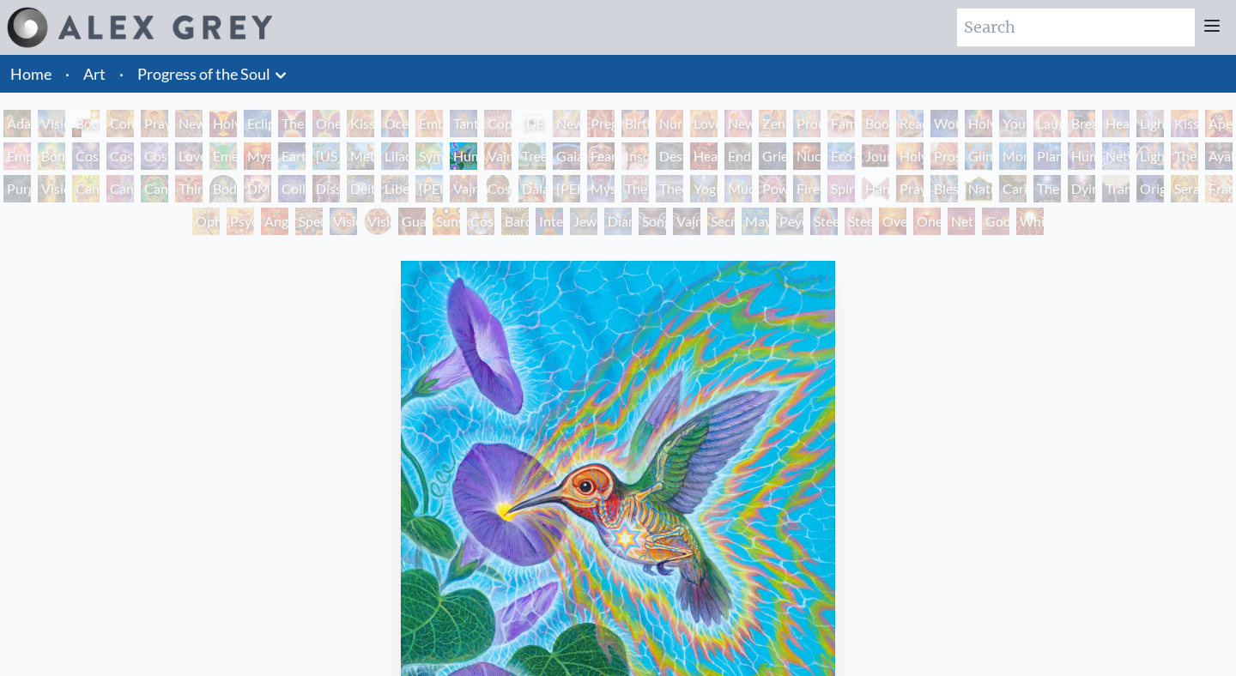
click at [355, 155] on div "Metamorphosis" at bounding box center [360, 155] width 27 height 27
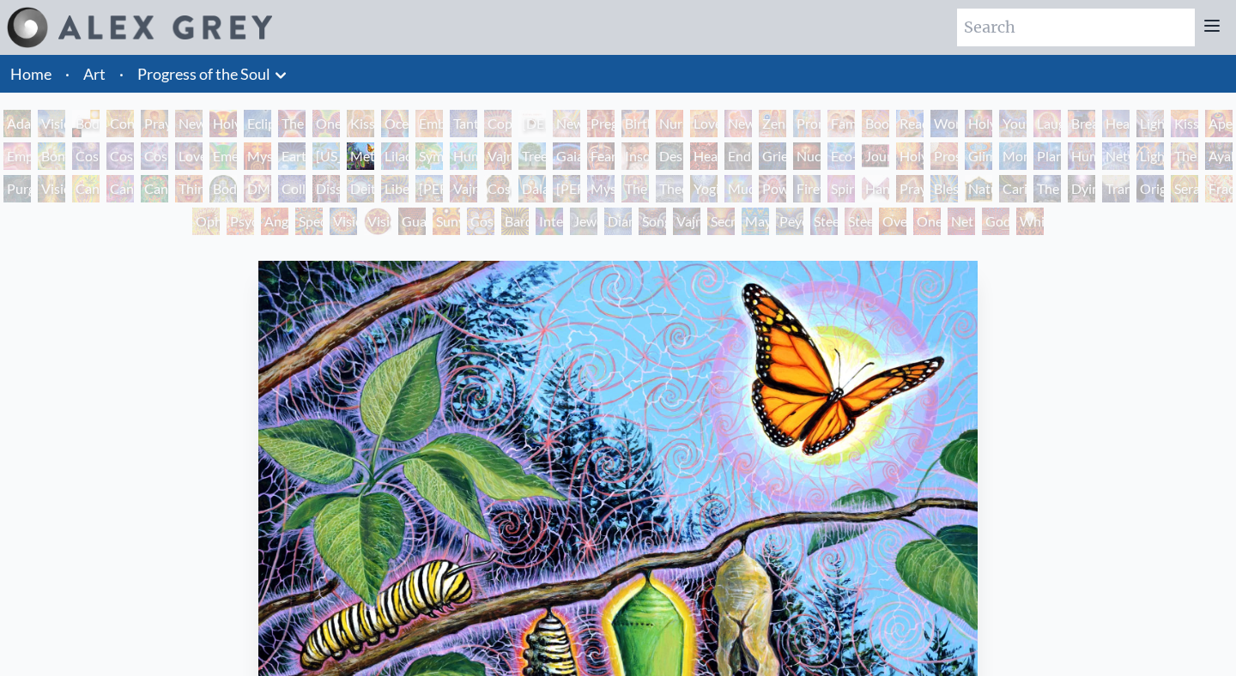
click at [237, 158] on div "Emerald Grail" at bounding box center [222, 155] width 27 height 27
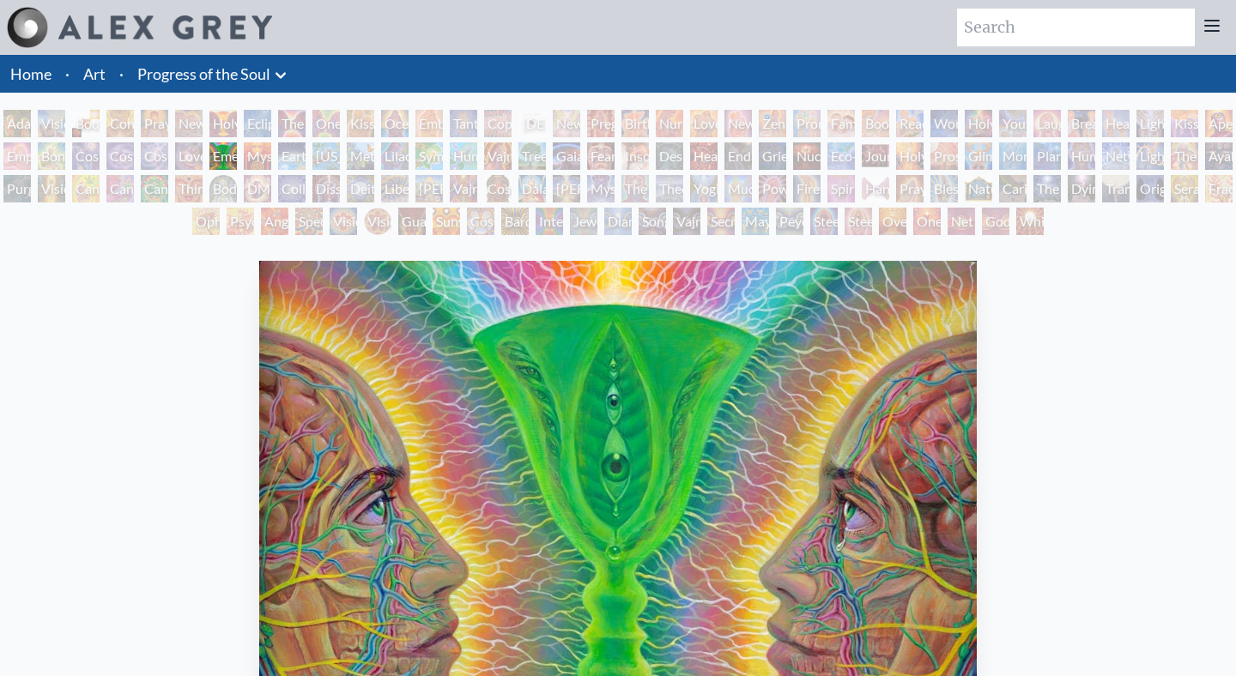
click at [649, 168] on div "Insomnia" at bounding box center [634, 155] width 27 height 27
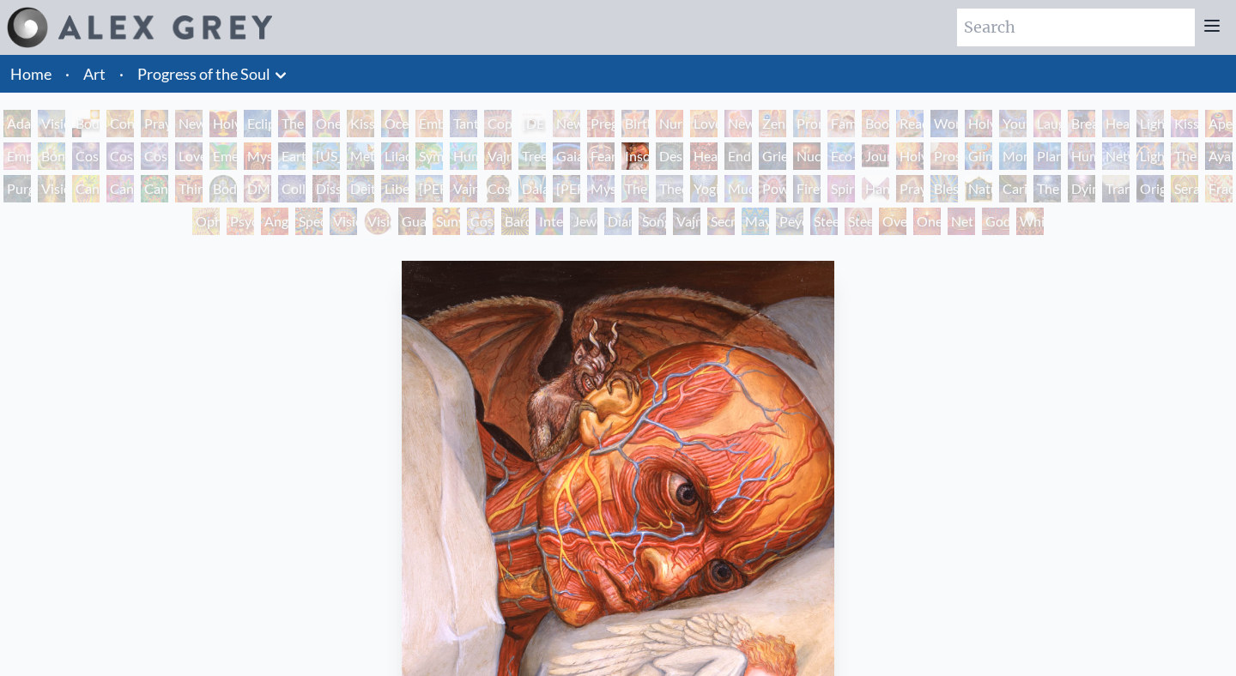
click at [373, 161] on div "Metamorphosis" at bounding box center [360, 155] width 27 height 27
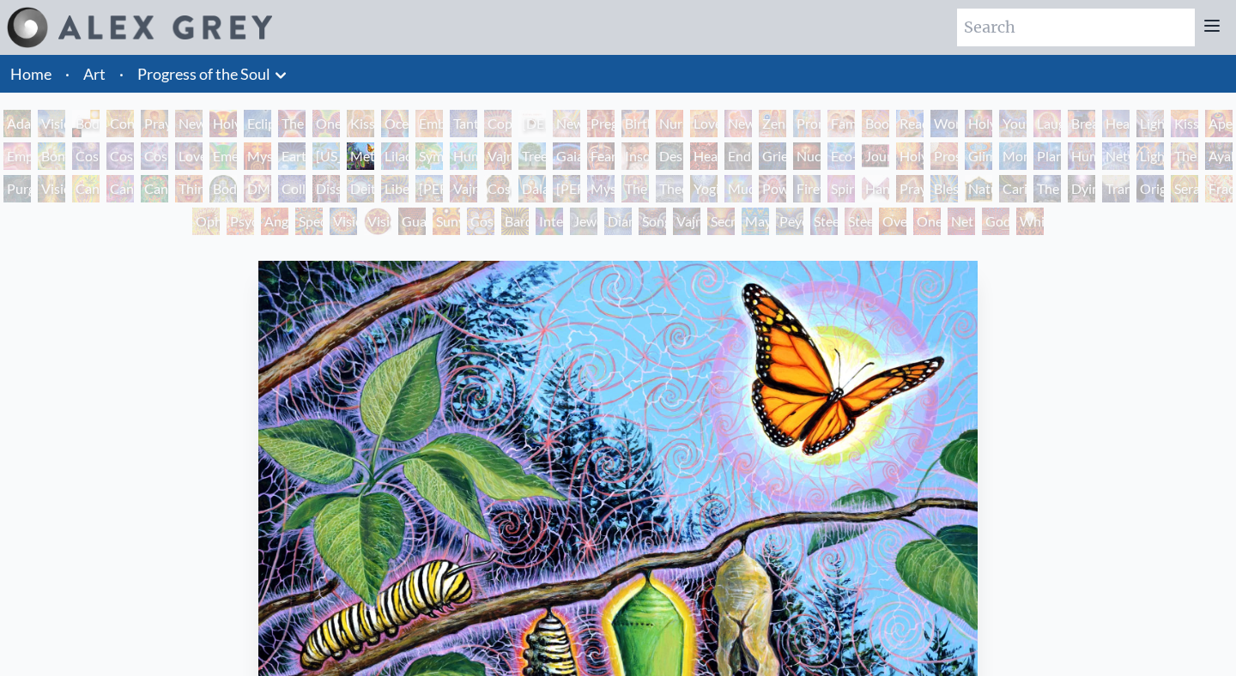
click at [325, 161] on div "[US_STATE] Song" at bounding box center [325, 155] width 27 height 27
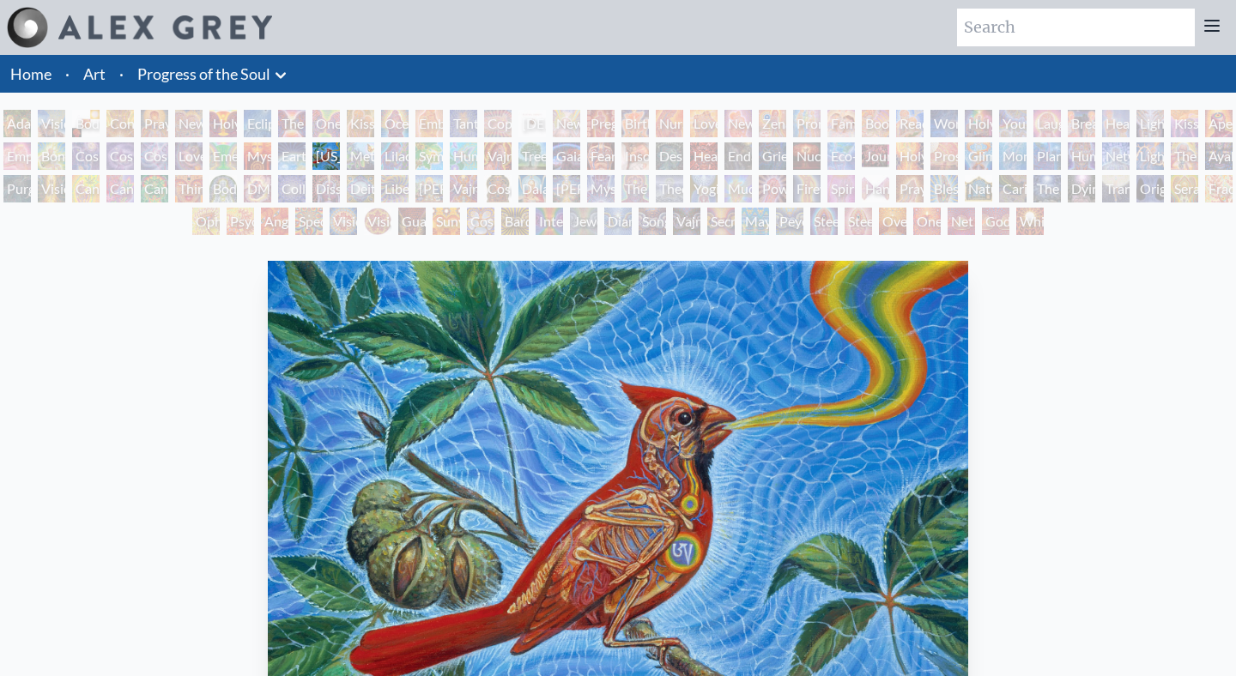
click at [270, 163] on div "Mysteriosa 2" at bounding box center [257, 155] width 27 height 27
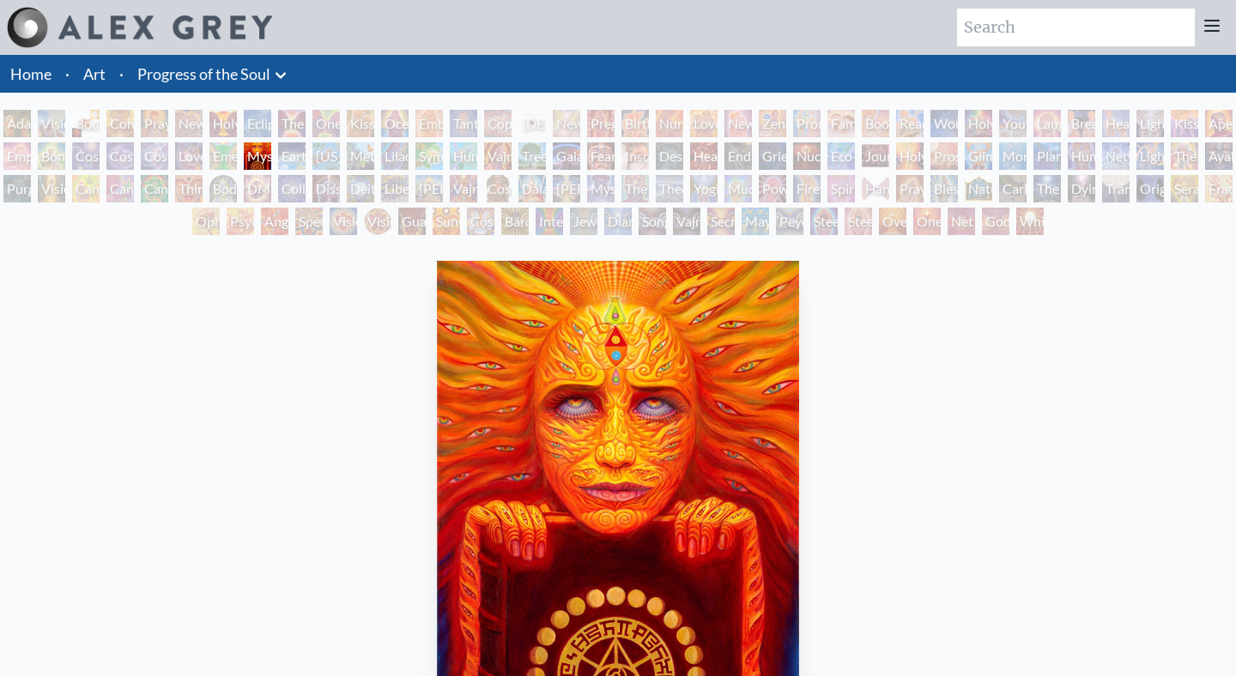
click at [237, 167] on div "Emerald Grail" at bounding box center [222, 155] width 27 height 27
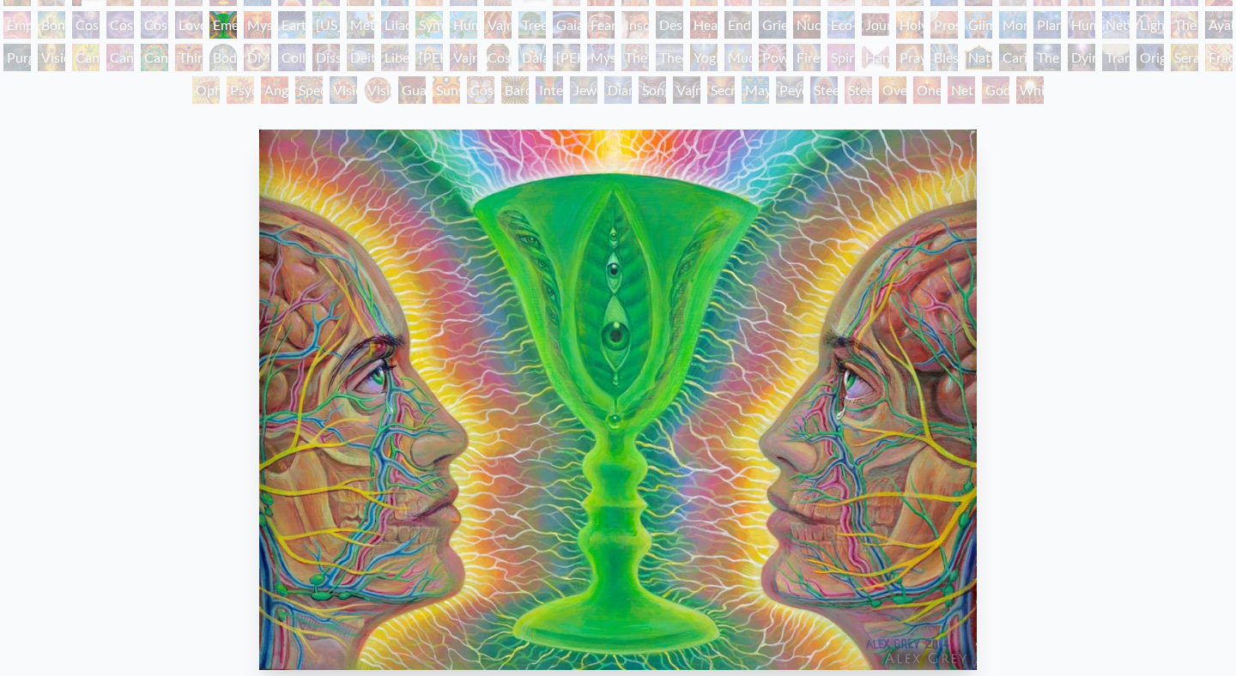
scroll to position [130, 0]
click at [170, 40] on div "[PERSON_NAME] & Eve Visionary Origin of Language Body, Mind, Spirit Contemplati…" at bounding box center [618, 44] width 1236 height 130
click at [149, 27] on div "[PERSON_NAME] & Eve Visionary Origin of Language Body, Mind, Spirit Contemplati…" at bounding box center [618, 44] width 1236 height 130
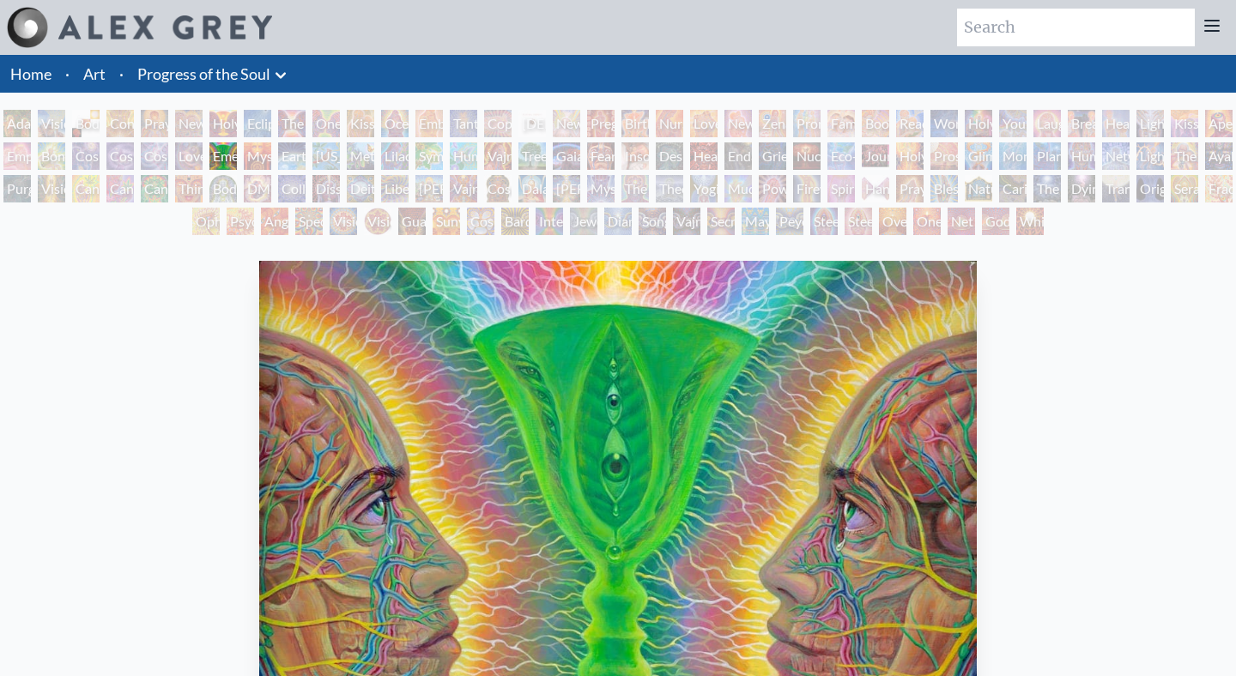
click at [677, 142] on div "[PERSON_NAME] & Eve Visionary Origin of Language Body, Mind, Spirit Contemplati…" at bounding box center [618, 175] width 1236 height 130
click at [673, 124] on div "Nursing" at bounding box center [669, 123] width 27 height 27
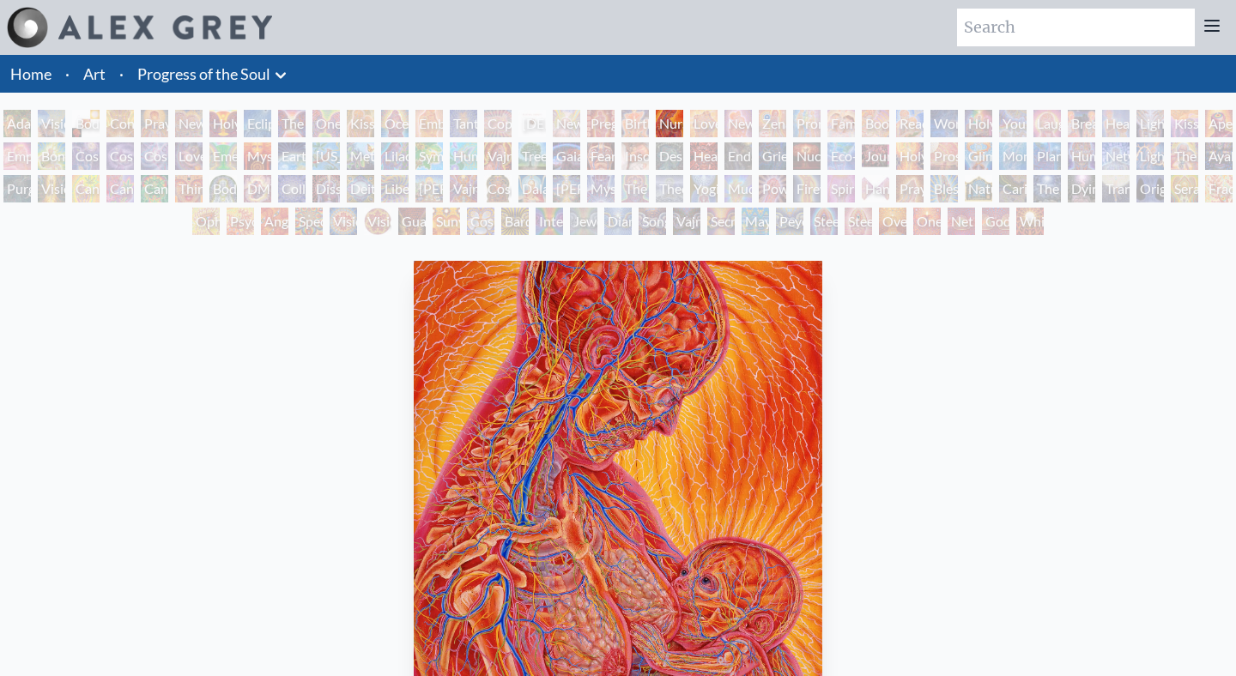
click at [876, 171] on div "[PERSON_NAME] & Eve Visionary Origin of Language Body, Mind, Spirit Contemplati…" at bounding box center [618, 175] width 1236 height 130
click at [848, 168] on div "Eco-Atlas" at bounding box center [841, 155] width 27 height 27
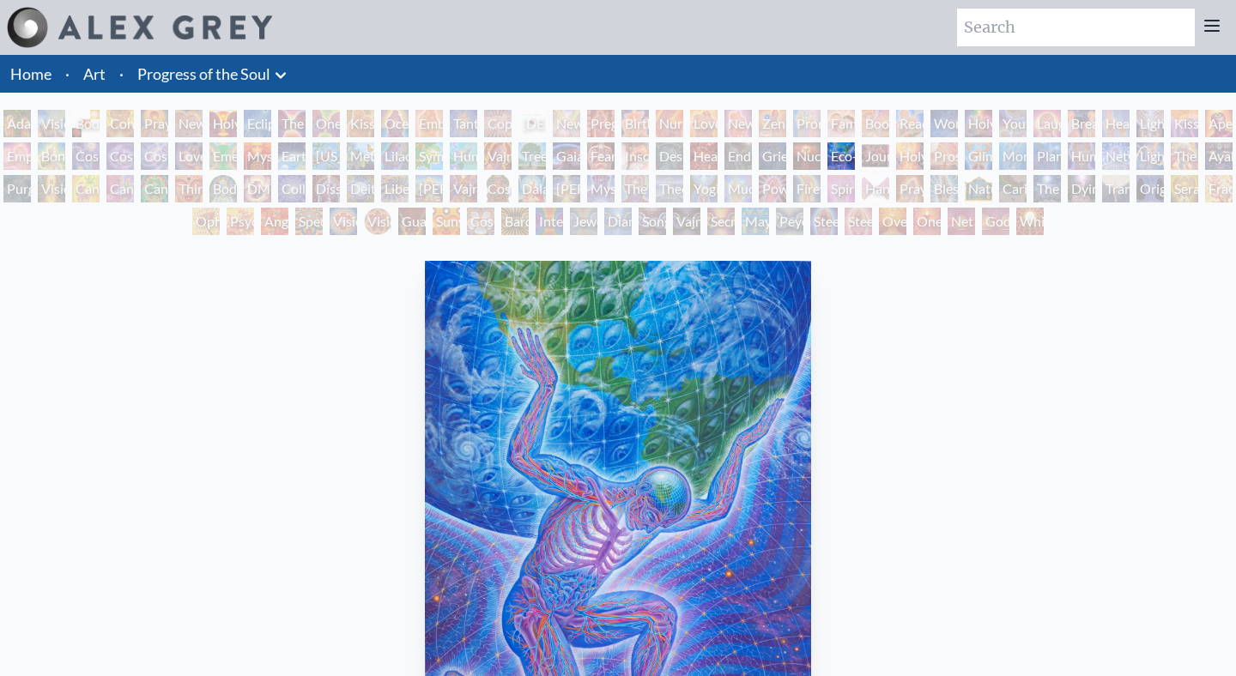
click at [649, 185] on div "The Seer" at bounding box center [634, 188] width 27 height 27
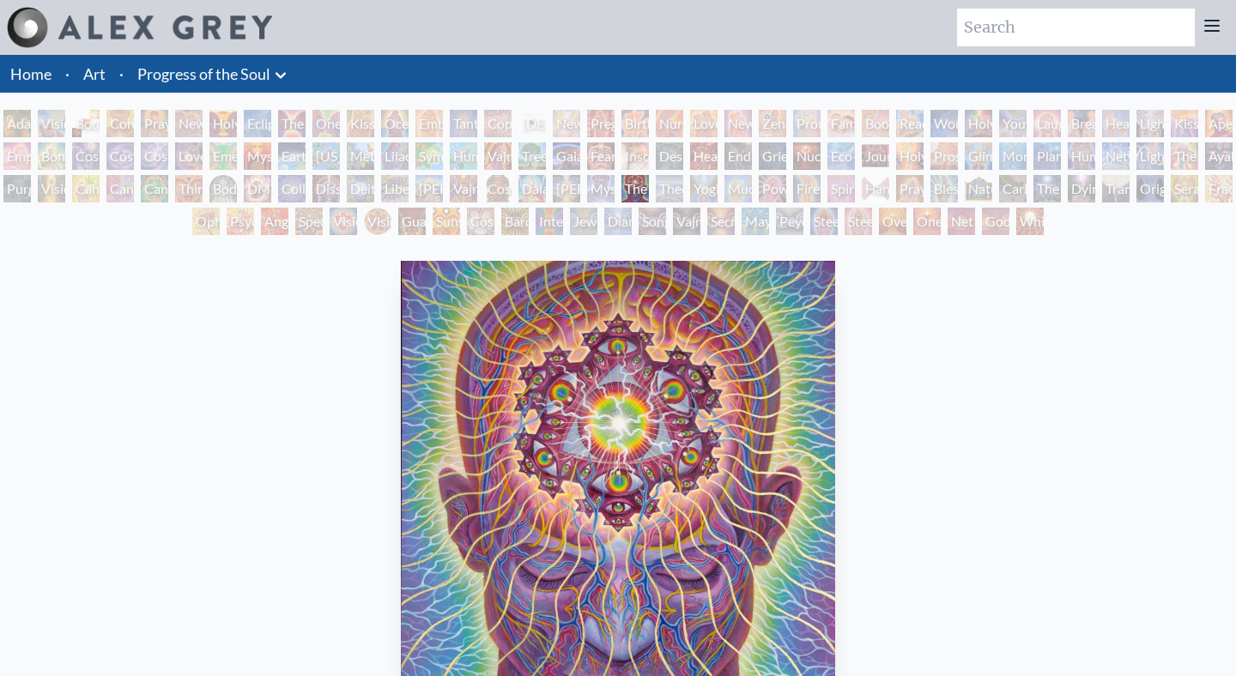
click at [411, 155] on div "[PERSON_NAME] & Eve Visionary Origin of Language Body, Mind, Spirit Contemplati…" at bounding box center [618, 175] width 1236 height 130
click at [361, 132] on div "Kissing" at bounding box center [360, 123] width 27 height 27
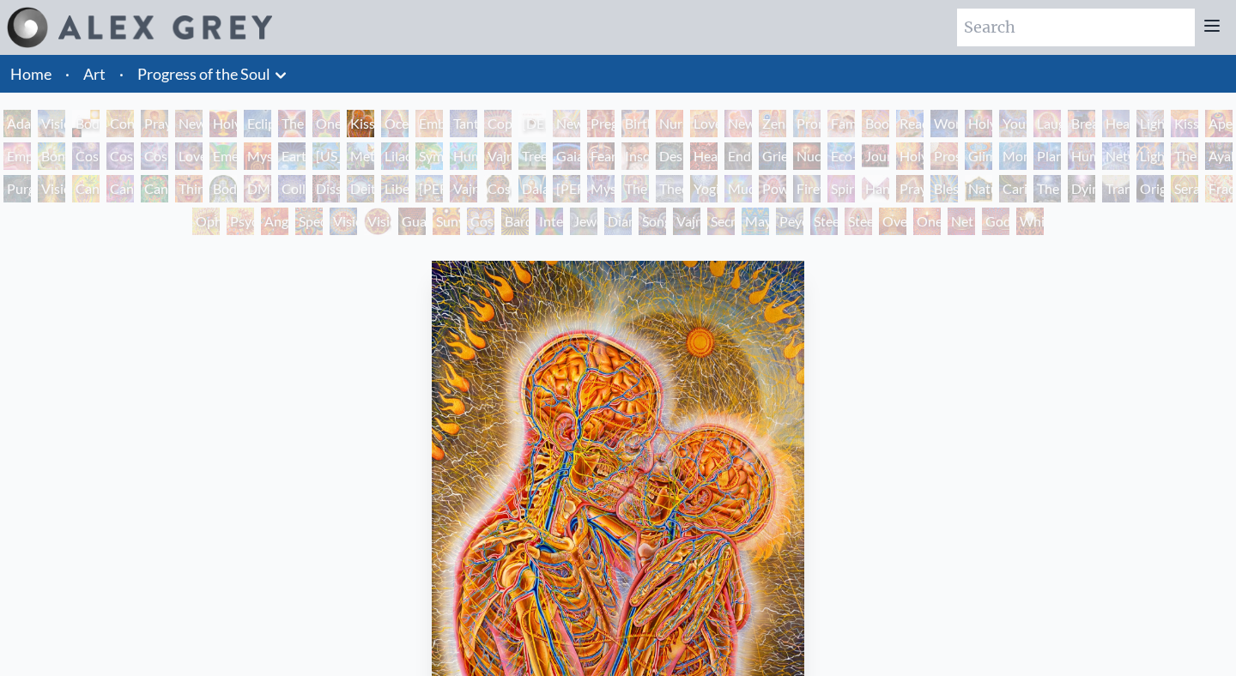
click at [264, 118] on div "Eclipse" at bounding box center [257, 123] width 27 height 27
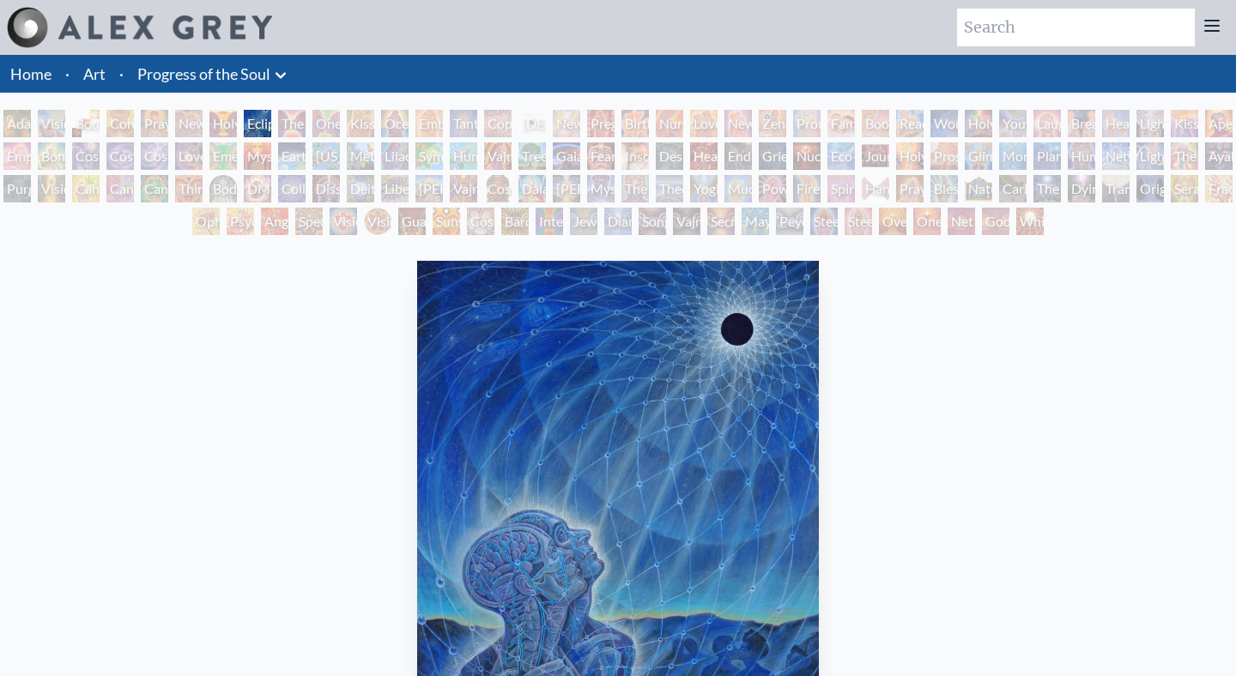
click at [198, 158] on div "Love is a Cosmic Force" at bounding box center [188, 155] width 27 height 27
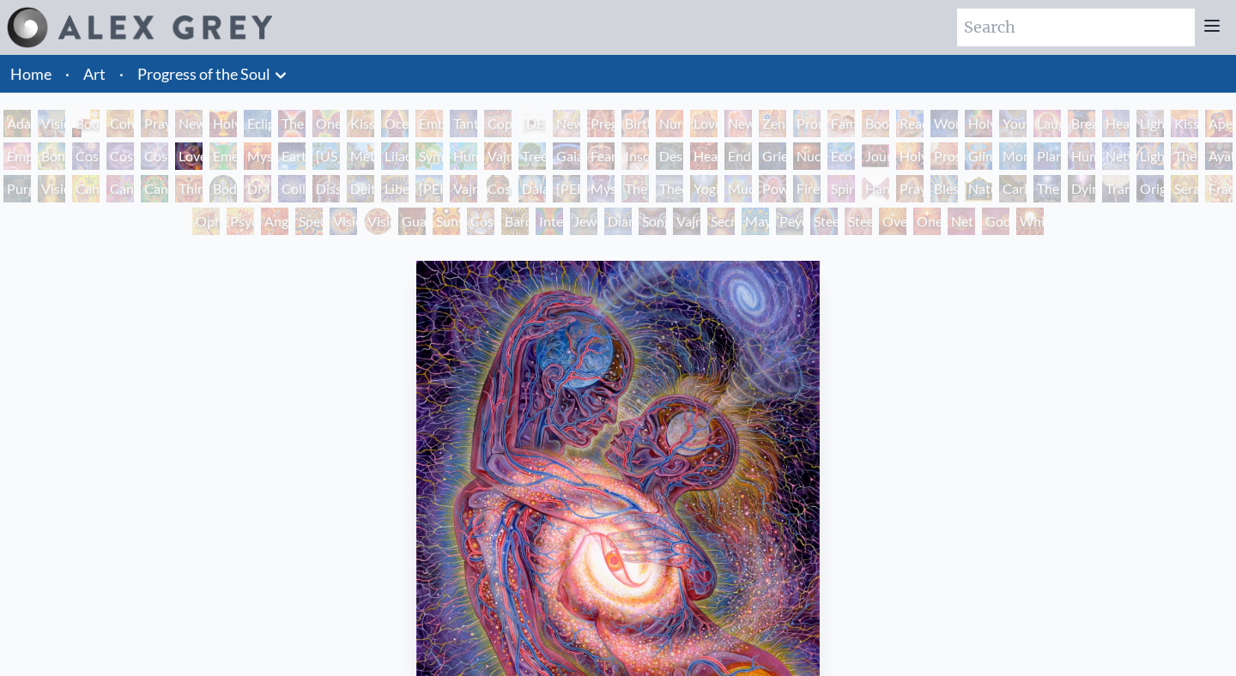
click at [100, 147] on div "Cosmic Creativity" at bounding box center [85, 155] width 27 height 27
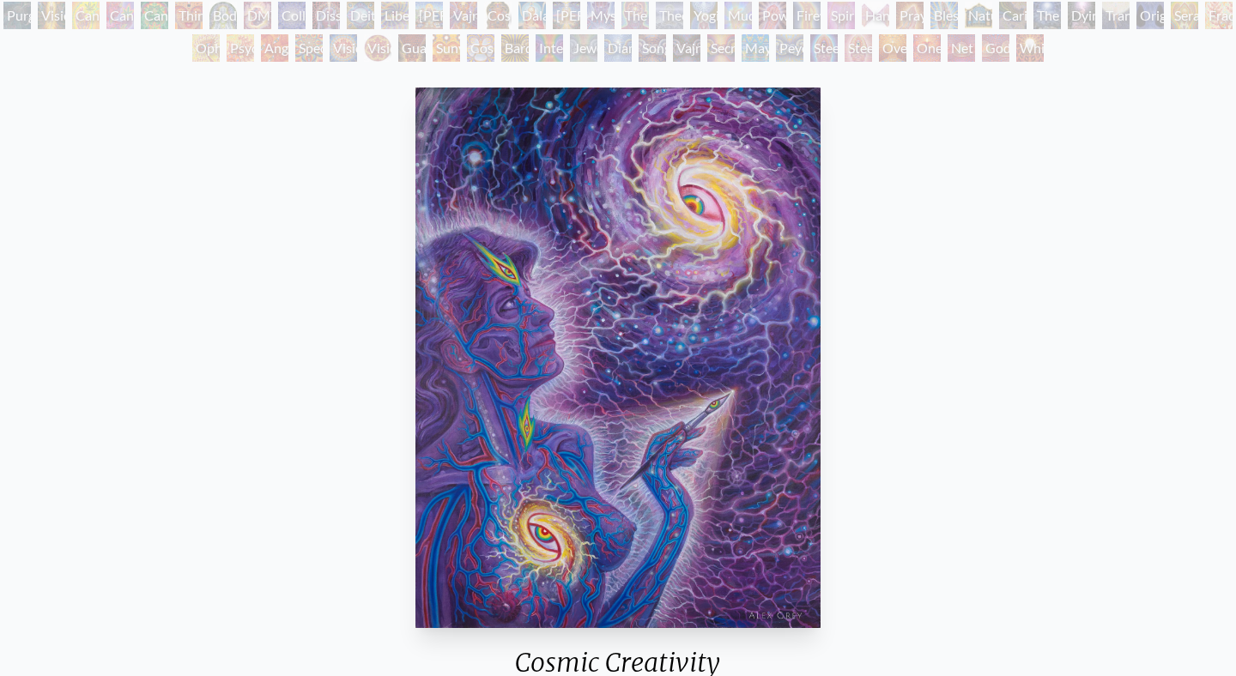
scroll to position [172, 0]
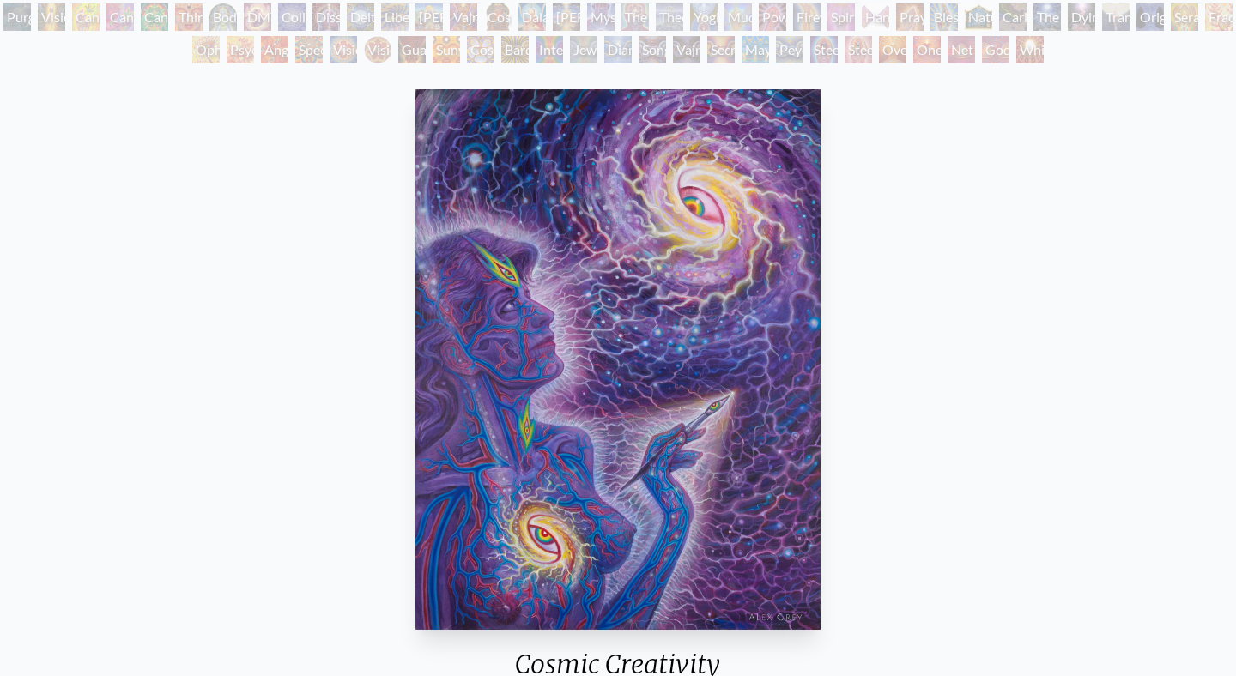
click at [120, 98] on div "Cosmic Creativity 2012, acrylic on canvas, 30 x 40 in. Visit the CoSM Shop Cosm…" at bounding box center [618, 652] width 1209 height 1140
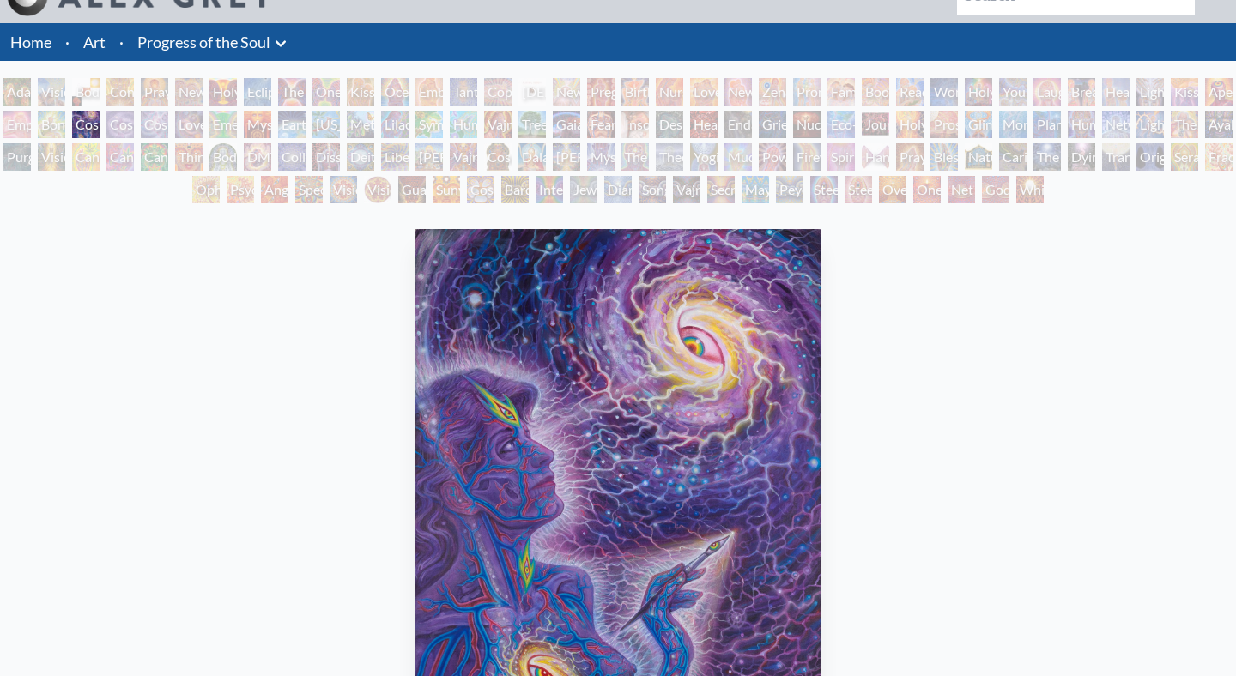
scroll to position [0, 0]
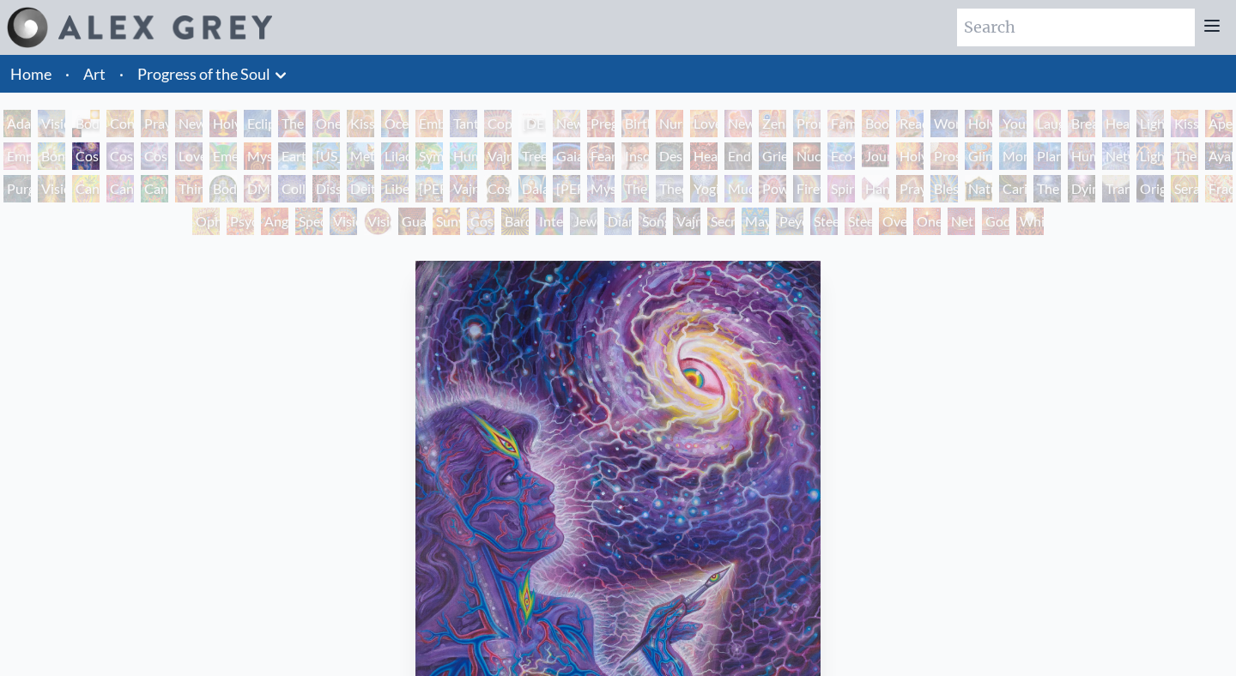
click at [52, 114] on div "Visionary Origin of Language" at bounding box center [51, 123] width 27 height 27
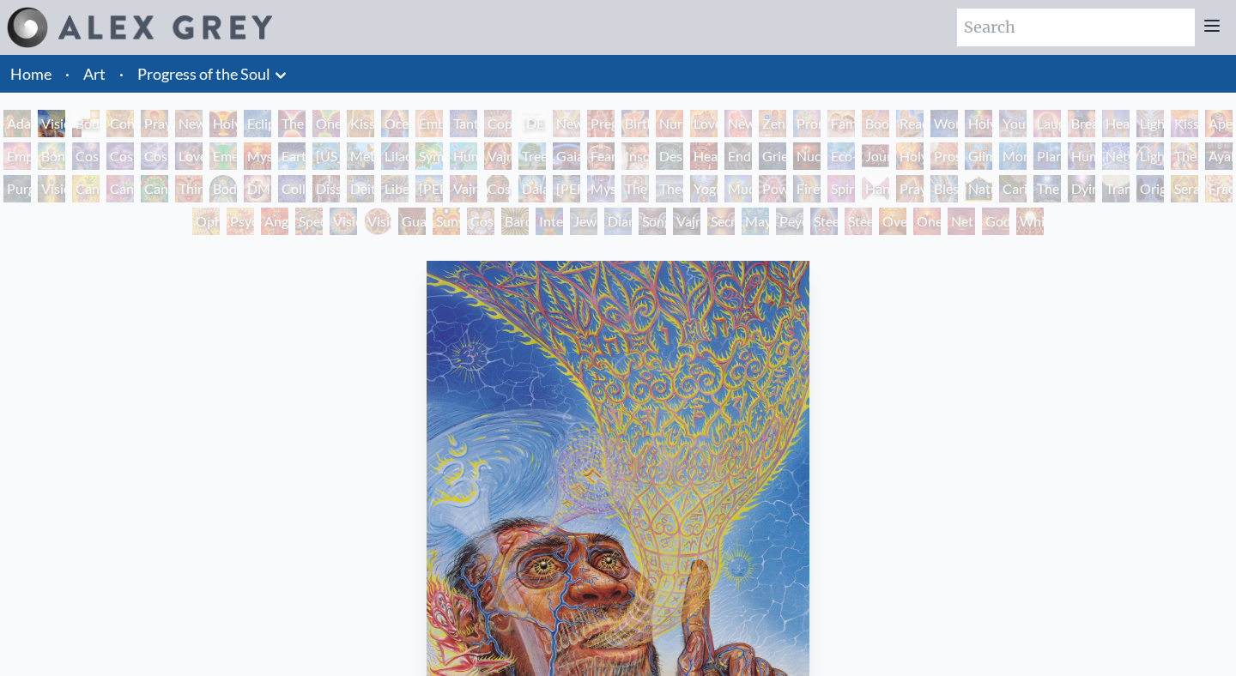
click at [27, 147] on div "Empowerment" at bounding box center [16, 155] width 27 height 27
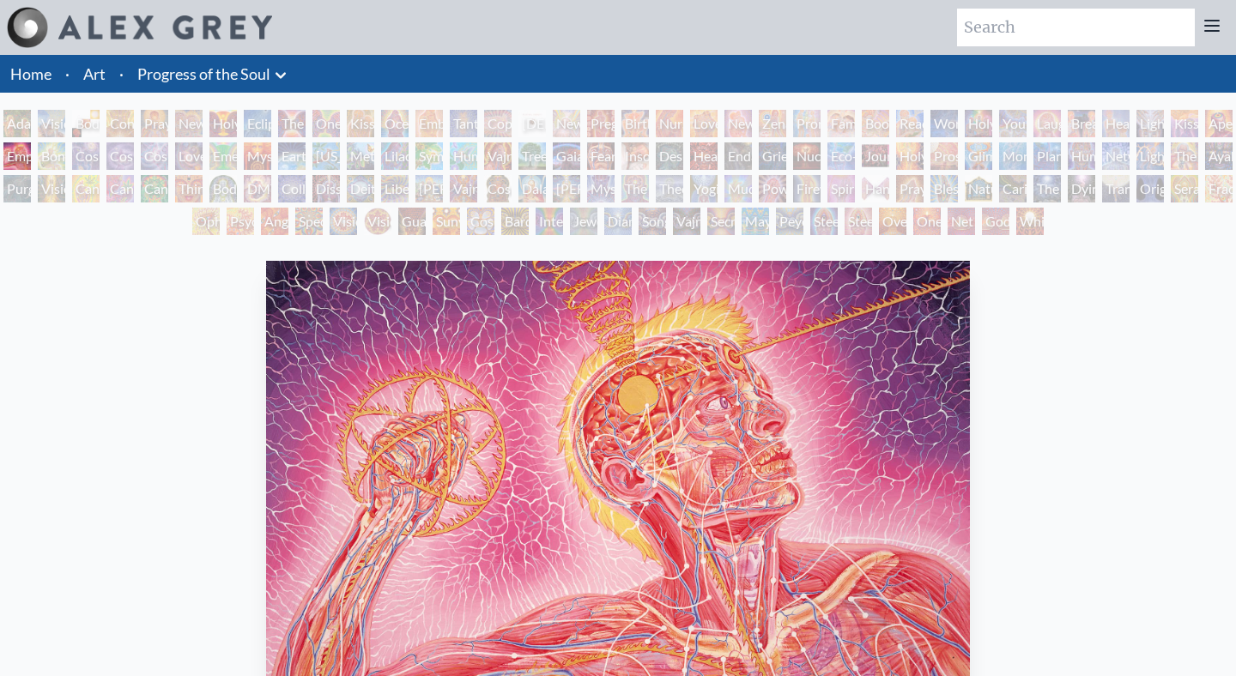
click at [31, 149] on div "Empowerment" at bounding box center [16, 155] width 27 height 27
click at [31, 150] on div "Empowerment" at bounding box center [16, 155] width 27 height 27
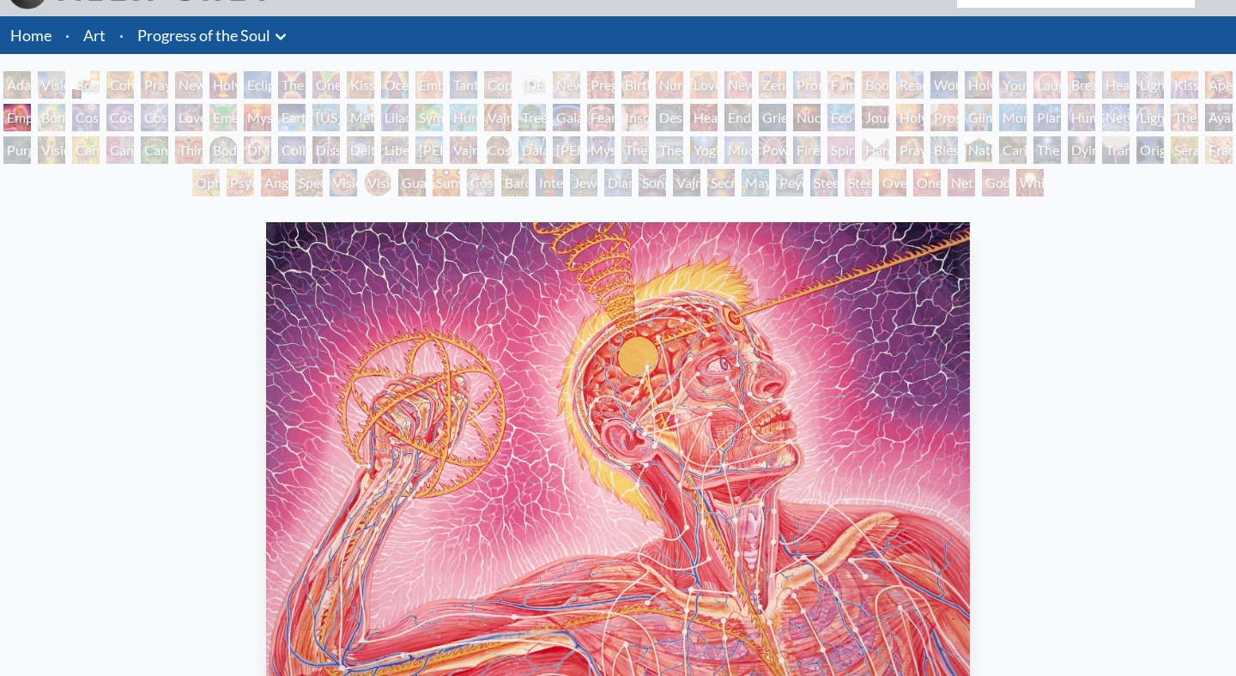
scroll to position [36, 0]
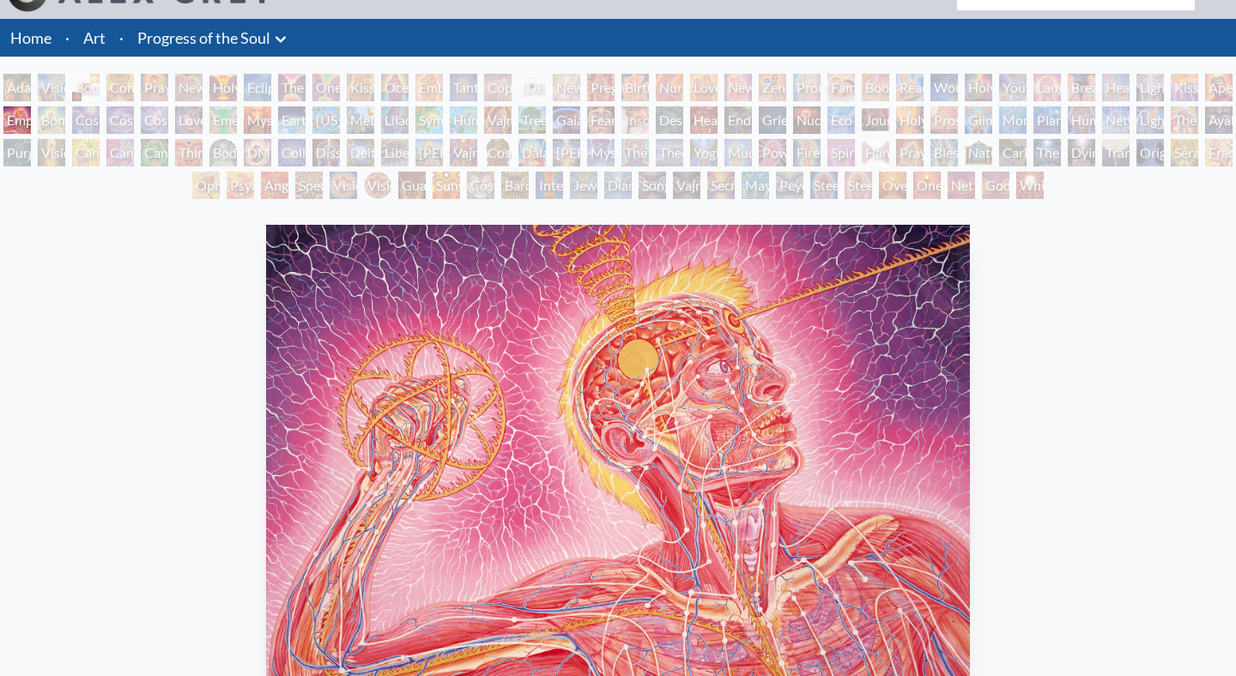
click at [99, 125] on div "Cosmic Creativity" at bounding box center [85, 119] width 27 height 27
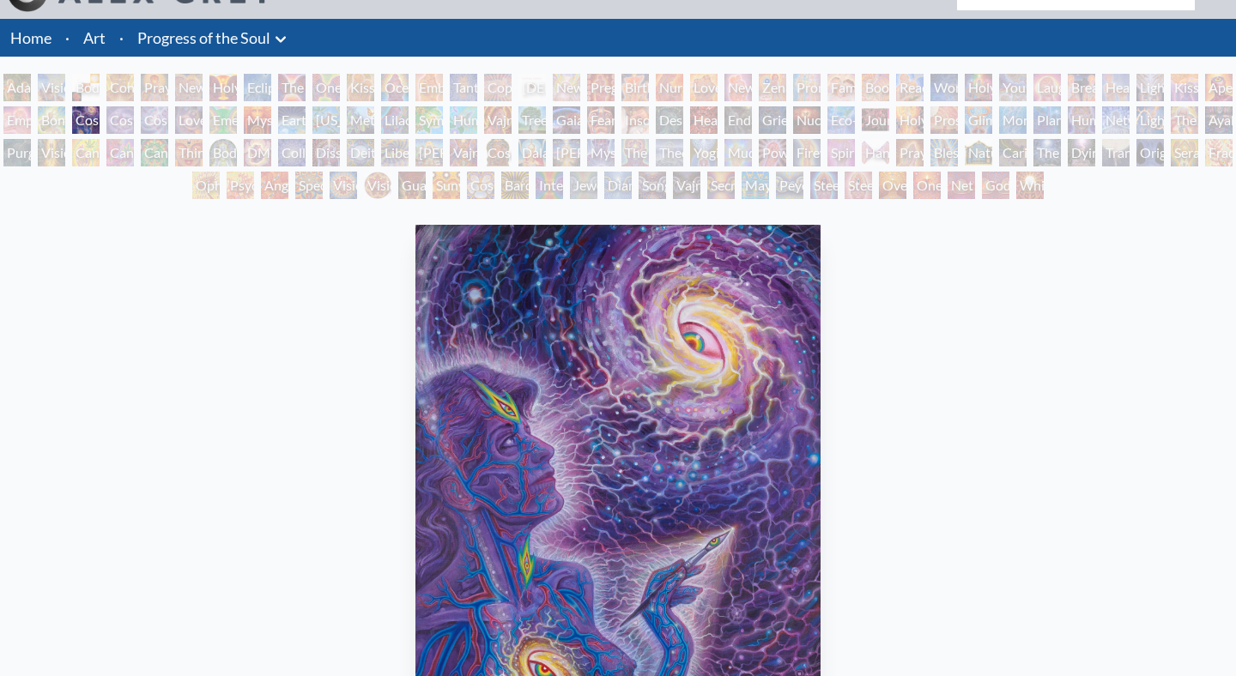
click at [70, 139] on div "[PERSON_NAME] & Eve Visionary Origin of Language Body, Mind, Spirit Contemplati…" at bounding box center [618, 139] width 1236 height 130
click at [48, 145] on div "Vision Tree" at bounding box center [51, 152] width 27 height 27
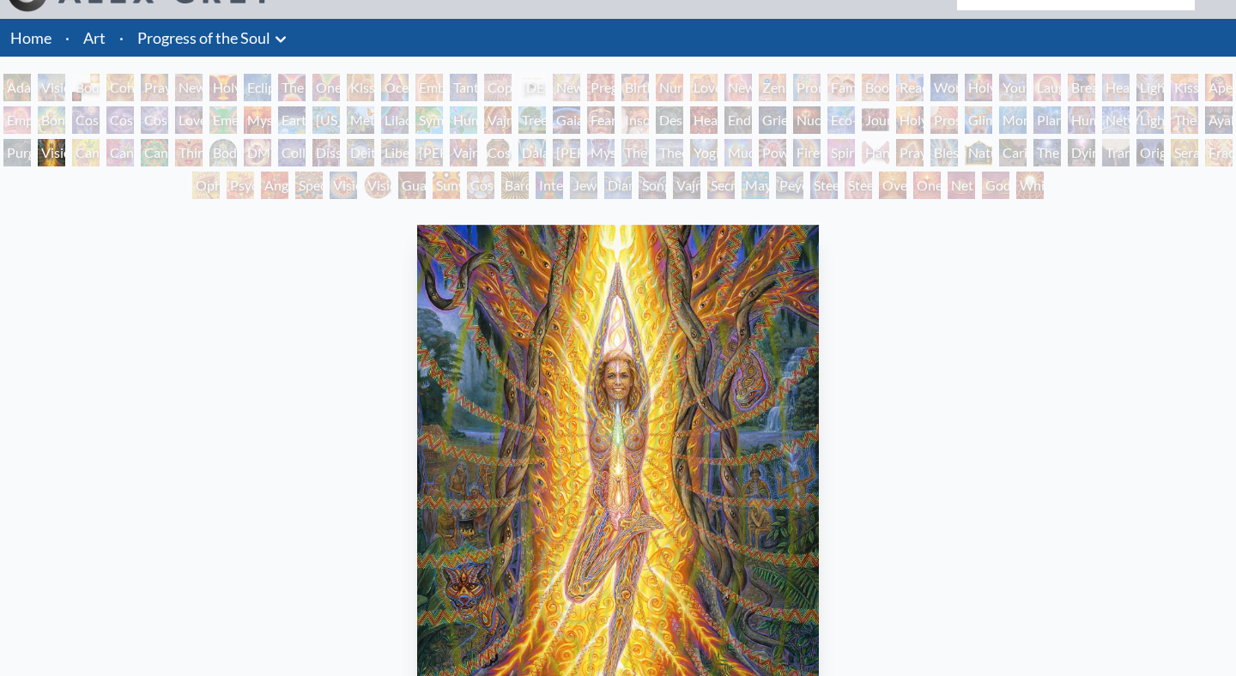
click at [21, 149] on div "Purging" at bounding box center [16, 152] width 27 height 27
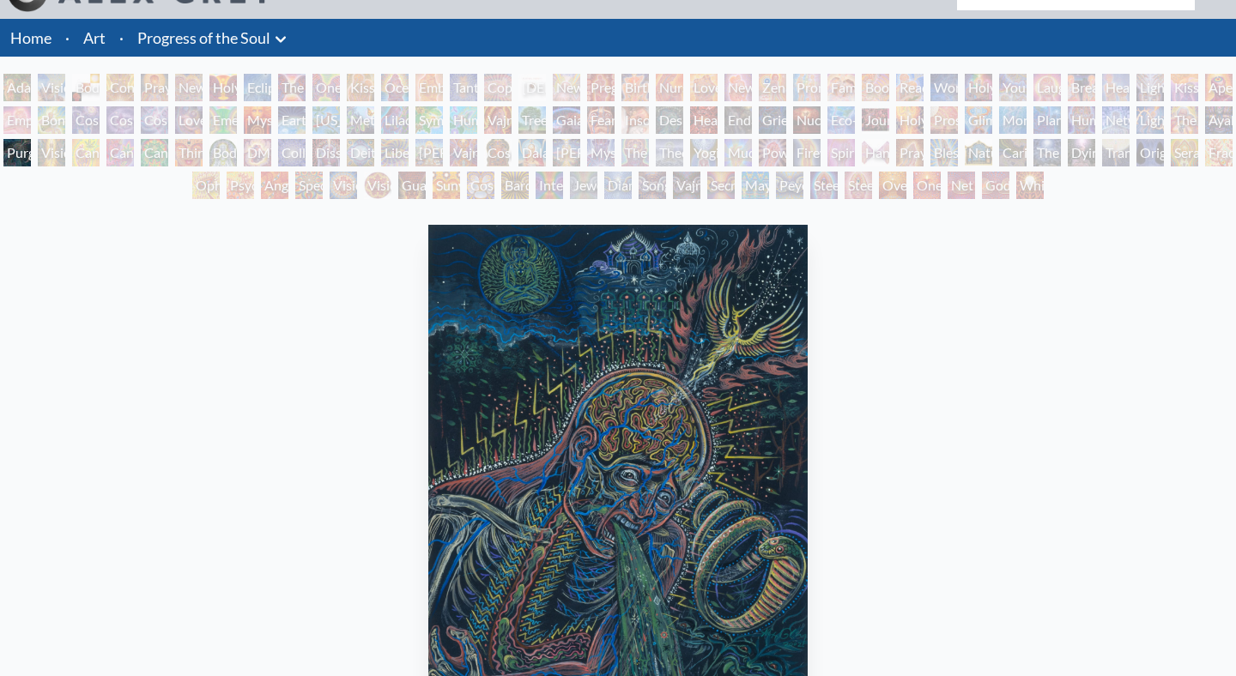
click at [134, 152] on div "Cannabis Sutra" at bounding box center [119, 152] width 27 height 27
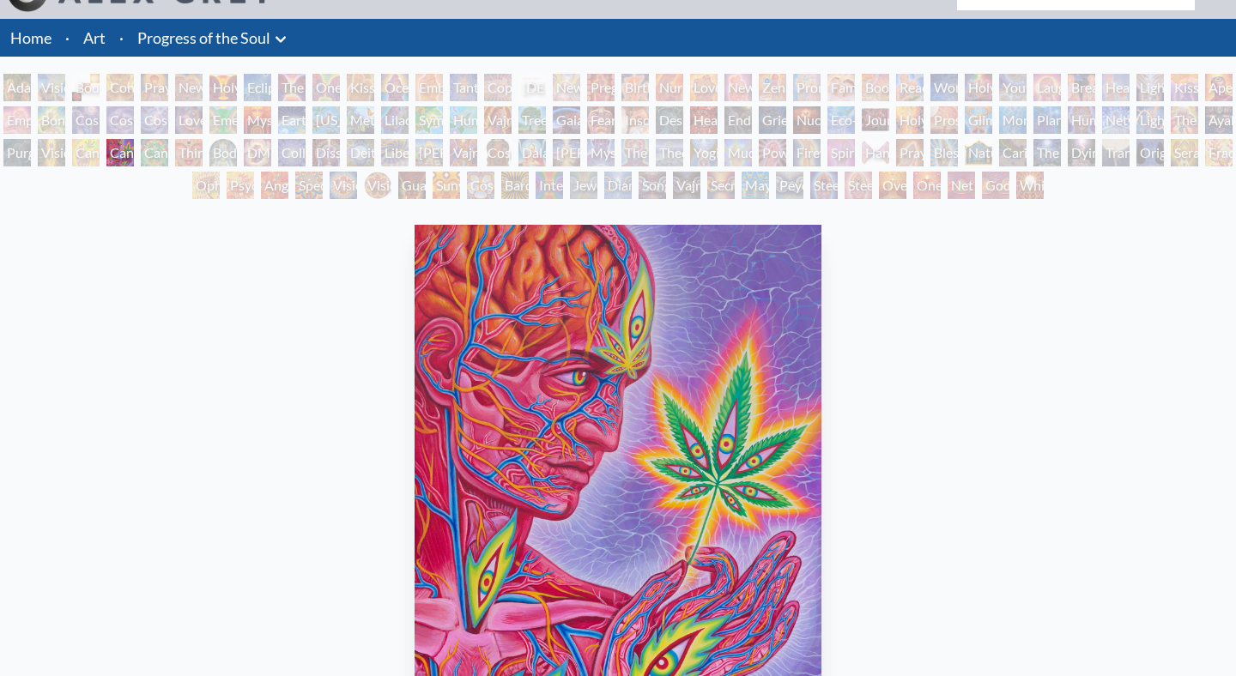
click at [271, 149] on div "DMT - The Spirit Molecule" at bounding box center [257, 152] width 27 height 27
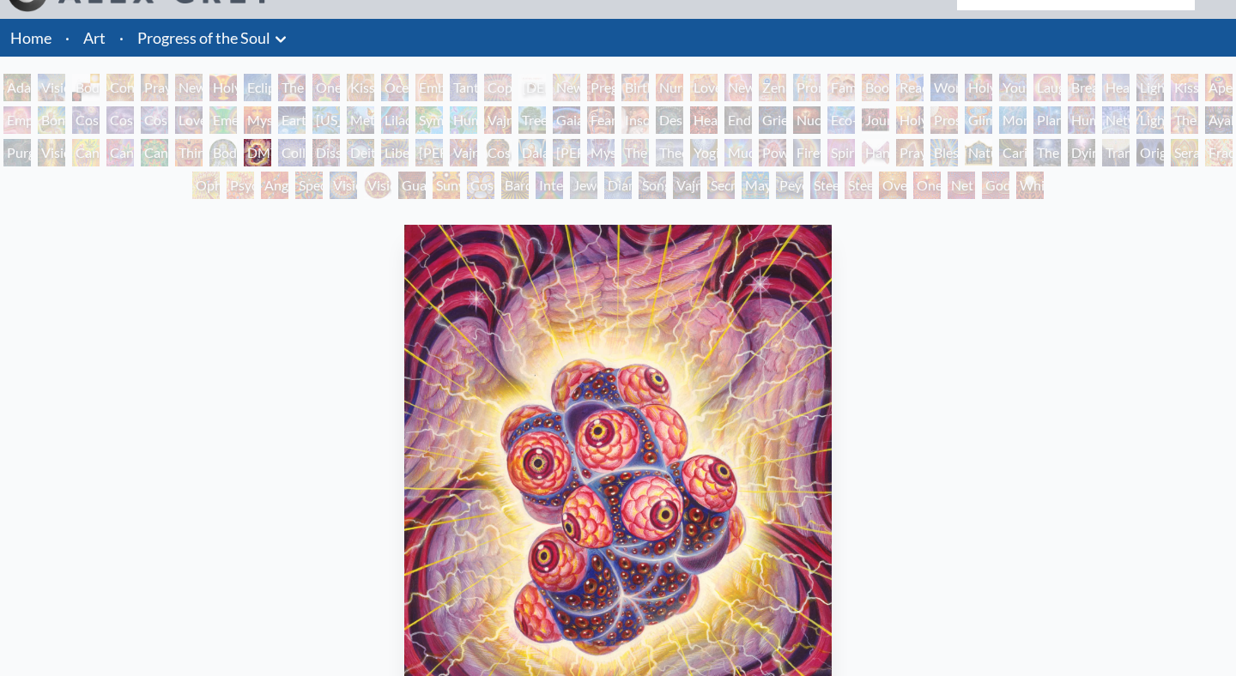
click at [477, 139] on div "Vajra Guru" at bounding box center [463, 152] width 27 height 27
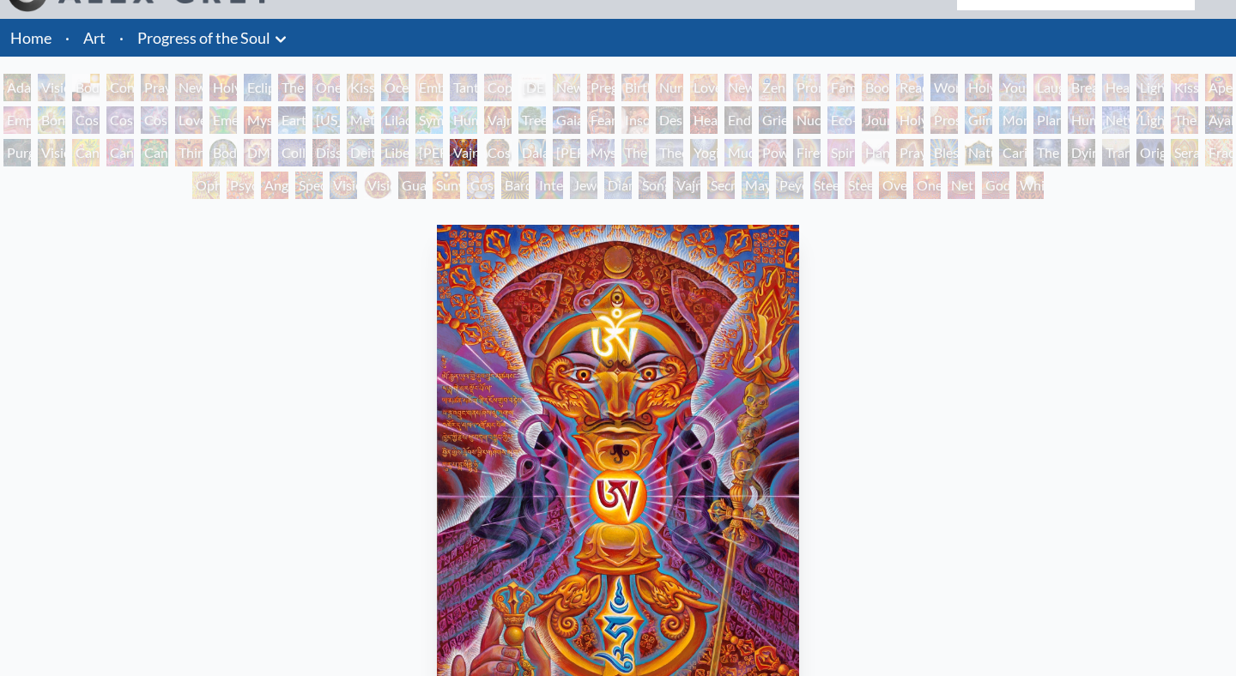
click at [615, 153] on div "Mystic Eye" at bounding box center [600, 152] width 27 height 27
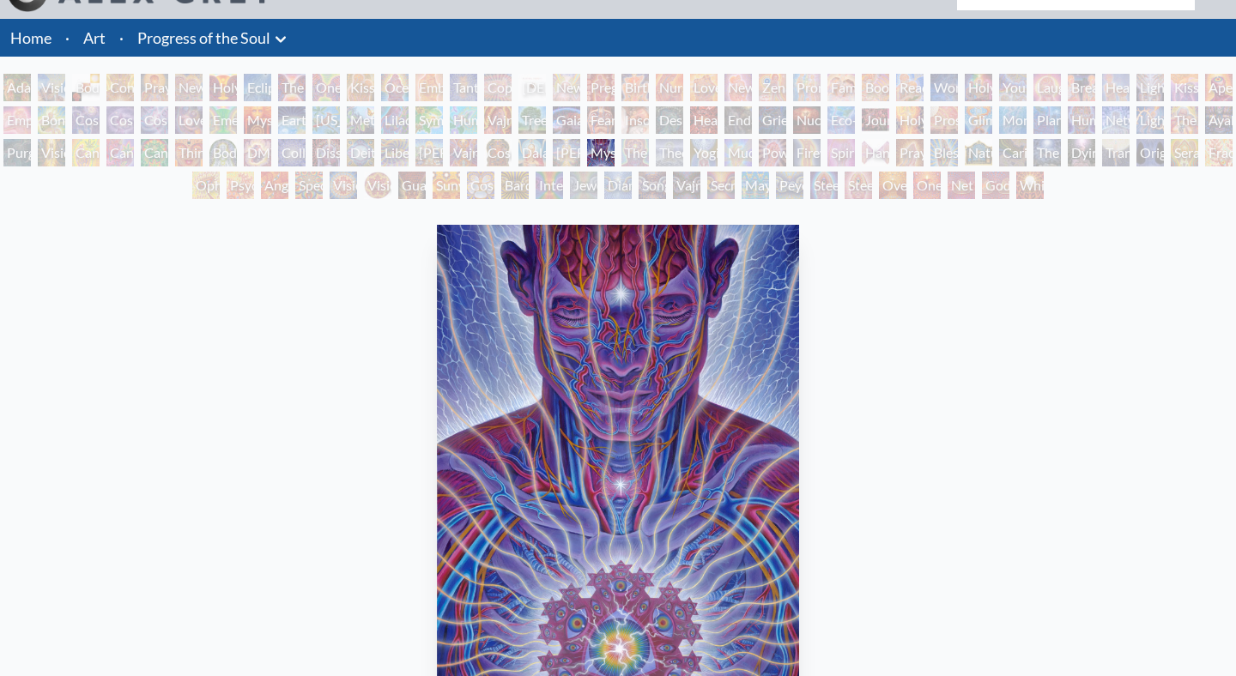
click at [752, 149] on div "Mudra" at bounding box center [737, 152] width 27 height 27
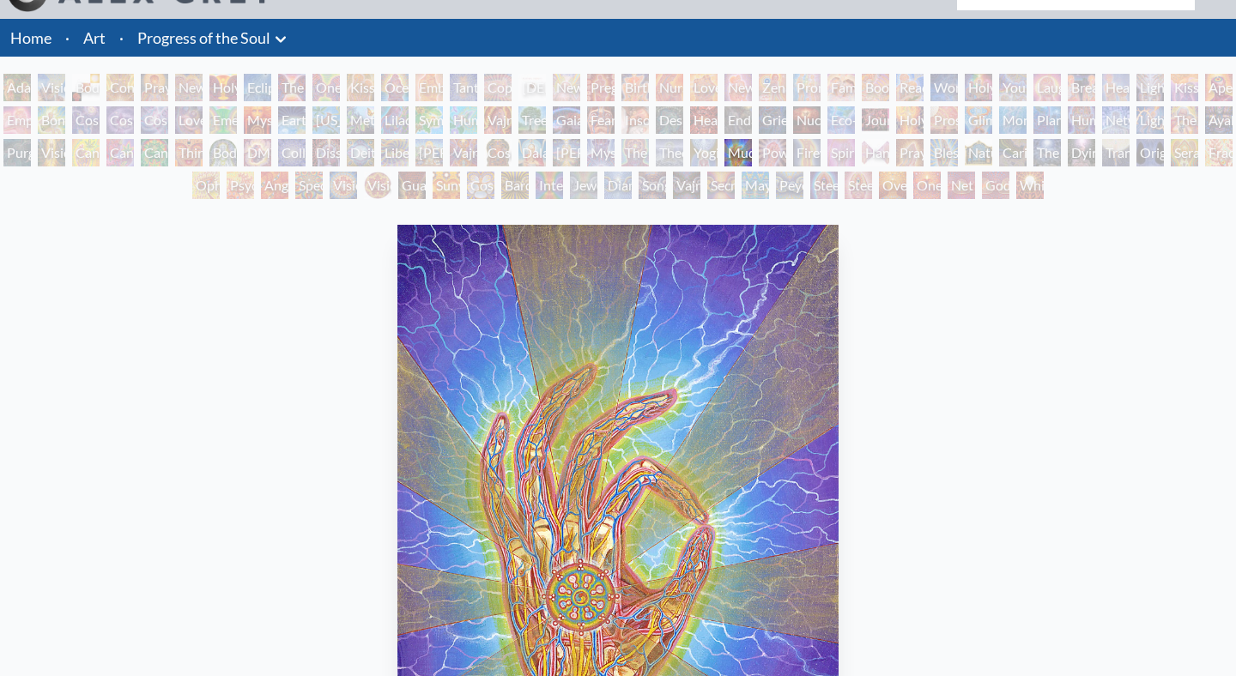
click at [821, 145] on div "Firewalking" at bounding box center [806, 152] width 27 height 27
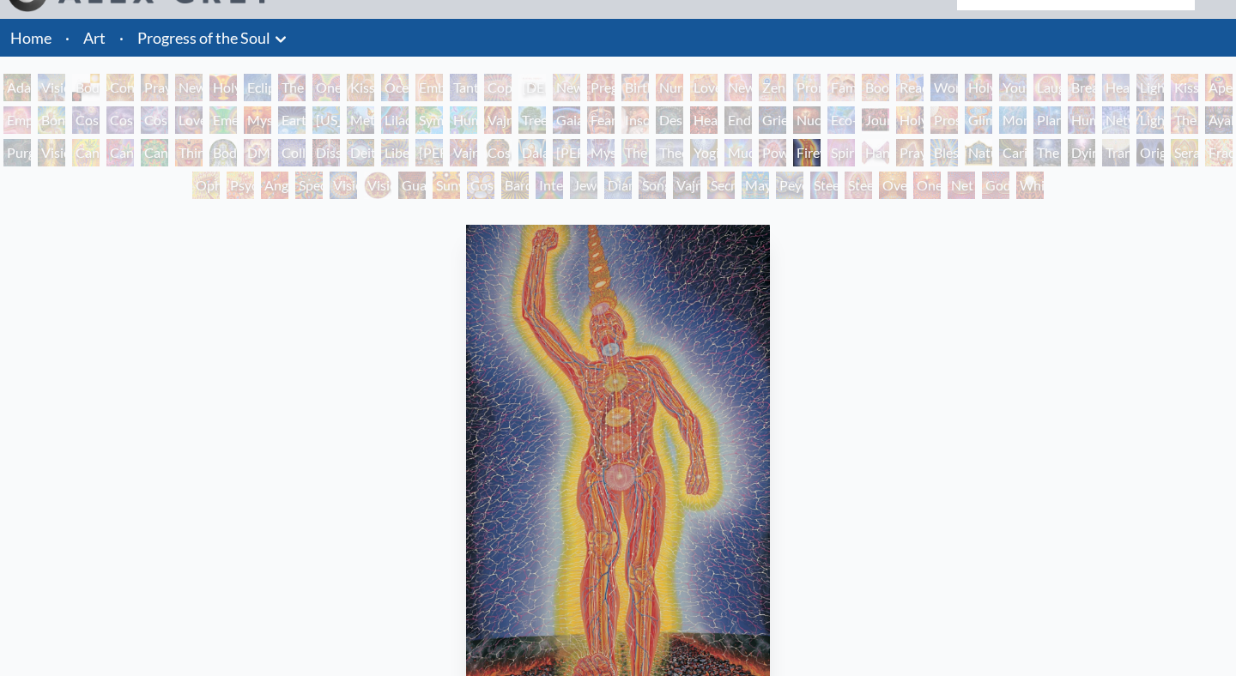
click at [855, 142] on div "Spirit Animates the Flesh" at bounding box center [841, 152] width 27 height 27
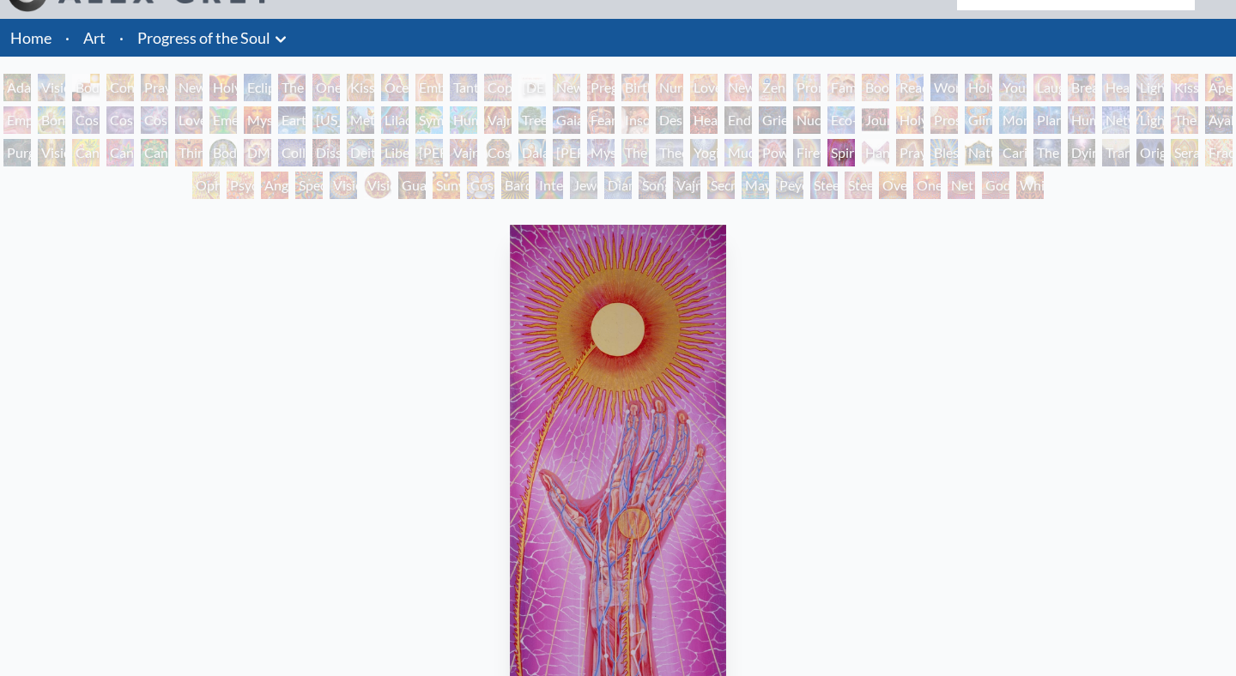
click at [855, 139] on div "Spirit Animates the Flesh" at bounding box center [841, 152] width 27 height 27
click at [992, 120] on div "Glimpsing the Empyrean" at bounding box center [978, 119] width 27 height 27
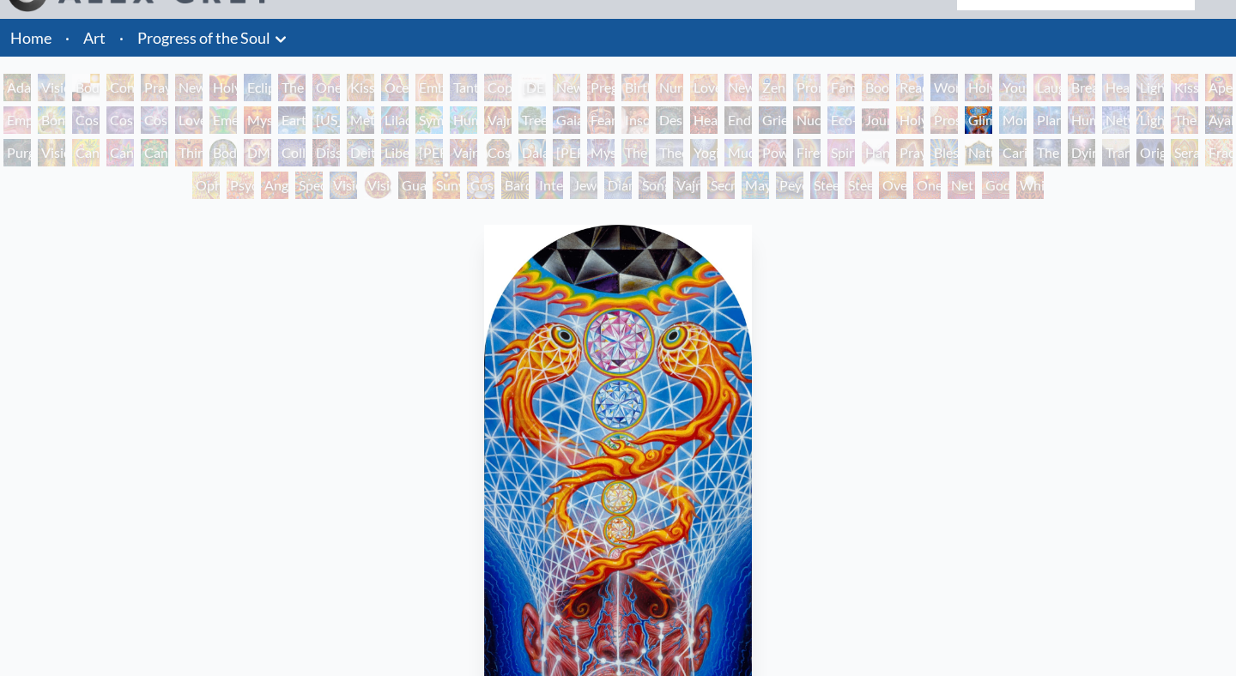
click at [889, 117] on div "Journey of the Wounded Healer" at bounding box center [875, 119] width 27 height 27
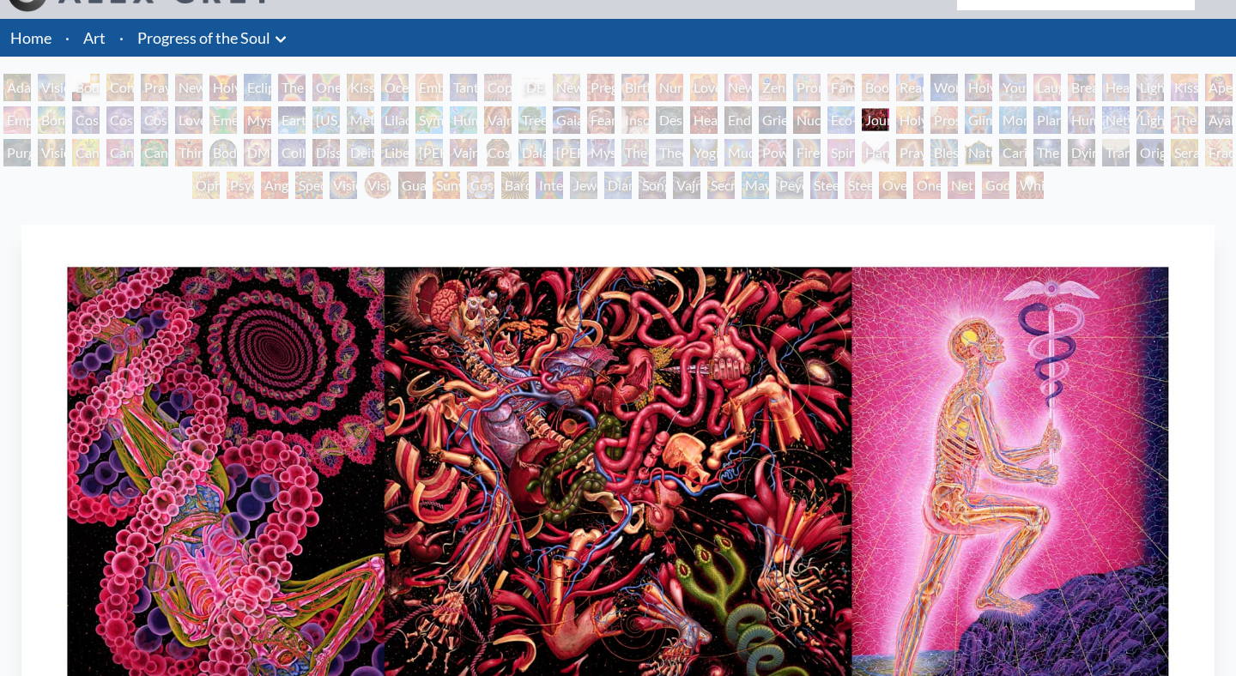
click at [786, 121] on div "Grieving" at bounding box center [772, 119] width 27 height 27
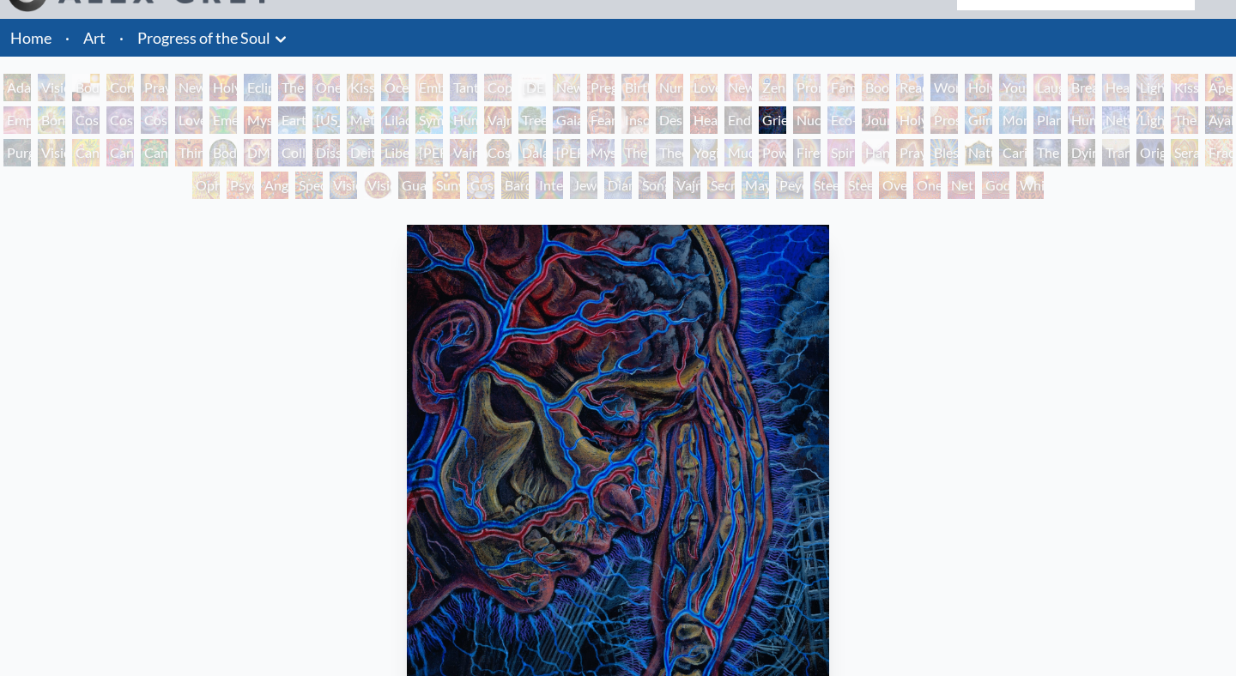
click at [738, 121] on div "Endarkenment" at bounding box center [737, 119] width 27 height 27
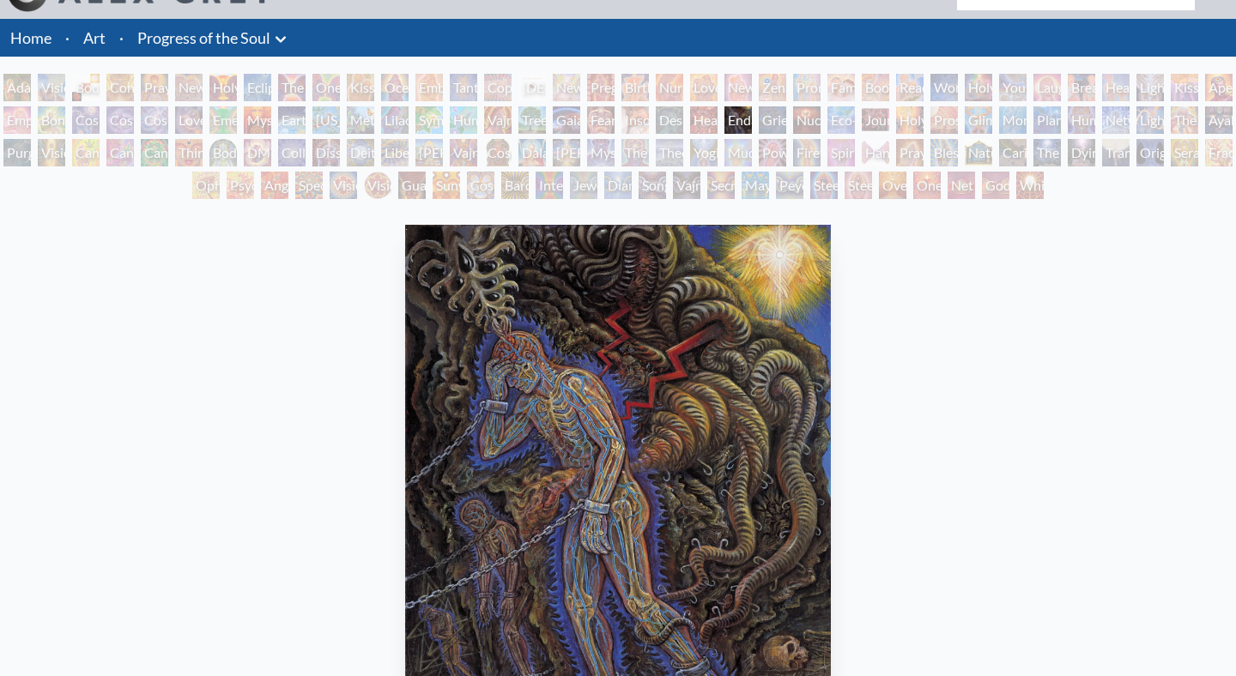
click at [677, 128] on div "Despair" at bounding box center [669, 119] width 27 height 27
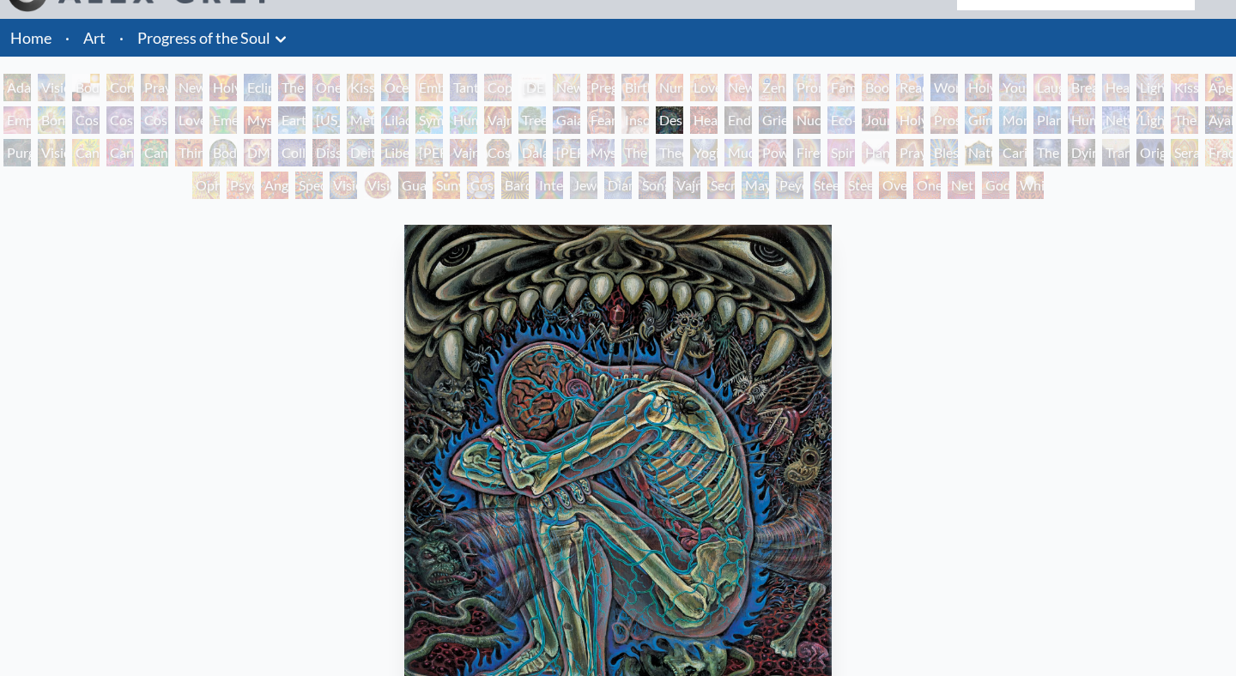
click at [512, 149] on div "Cosmic [DEMOGRAPHIC_DATA]" at bounding box center [497, 152] width 27 height 27
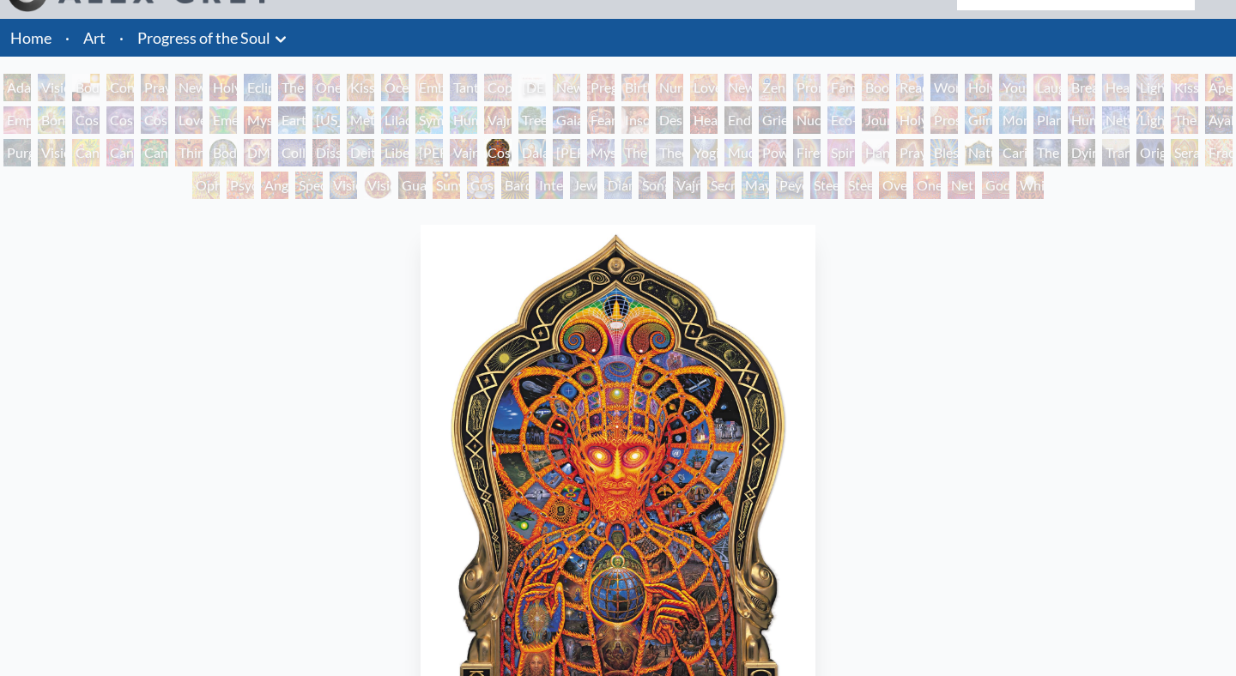
click at [512, 153] on div "Cosmic [DEMOGRAPHIC_DATA]" at bounding box center [497, 152] width 27 height 27
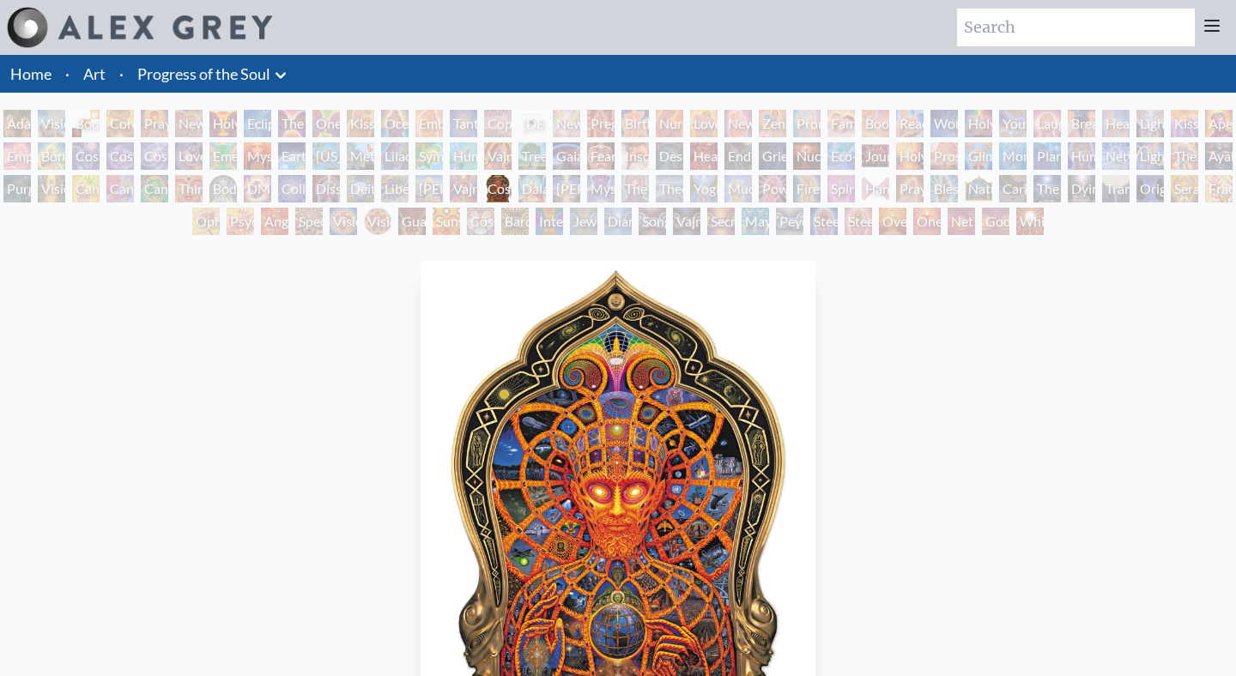
click at [409, 125] on div "Ocean of Love Bliss" at bounding box center [394, 123] width 27 height 27
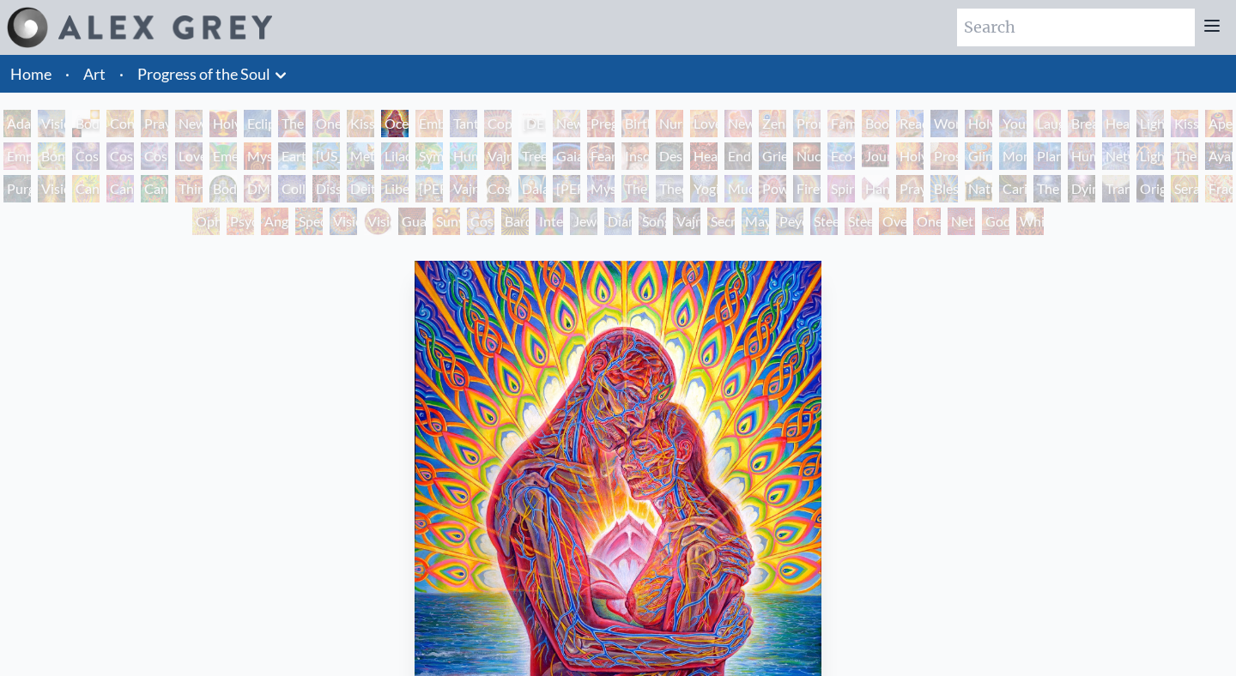
click at [409, 123] on div "Ocean of Love Bliss" at bounding box center [394, 123] width 27 height 27
click at [541, 122] on div "[DEMOGRAPHIC_DATA] Embryo" at bounding box center [531, 123] width 27 height 27
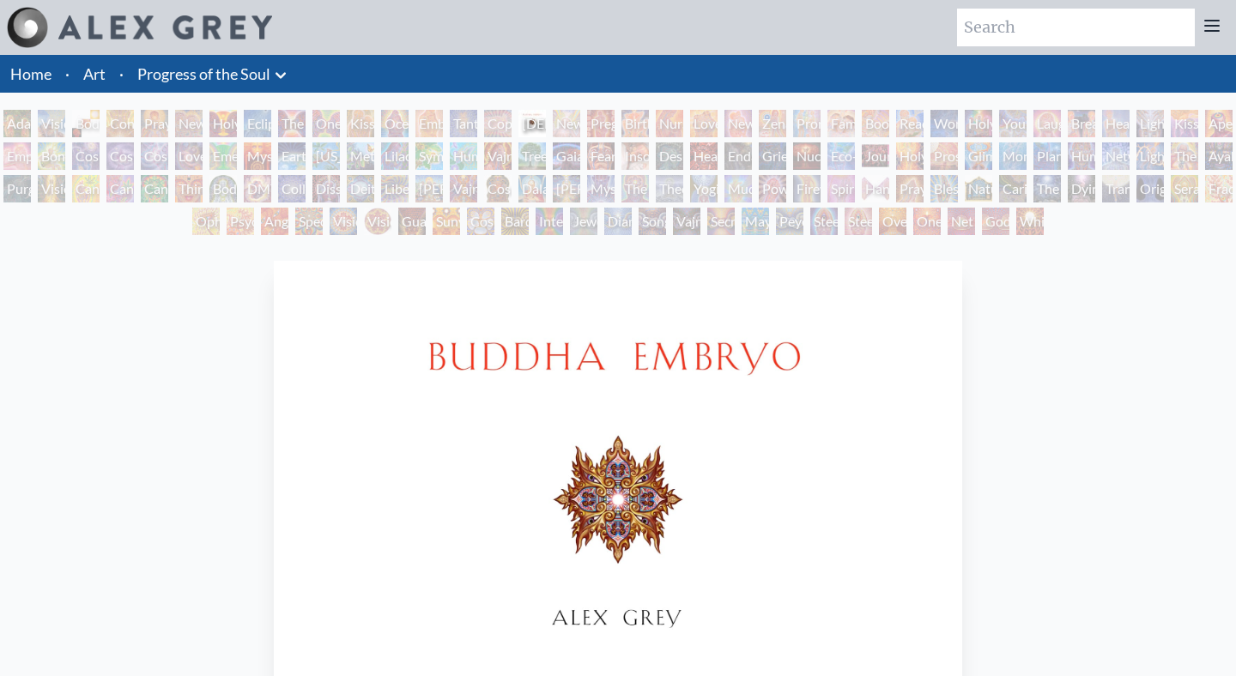
click at [340, 161] on div "[US_STATE] Song" at bounding box center [325, 155] width 27 height 27
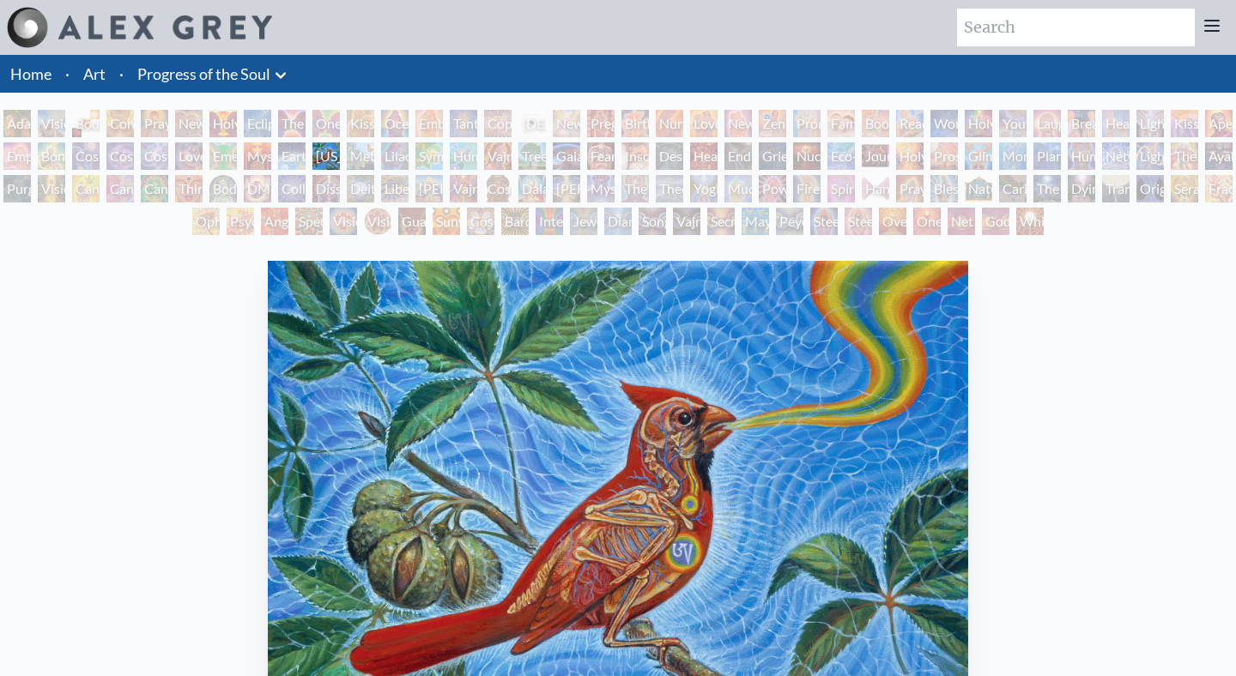
click at [306, 124] on div "[PERSON_NAME] & Eve Visionary Origin of Language Body, Mind, Spirit Contemplati…" at bounding box center [618, 175] width 1236 height 130
